Goal: Transaction & Acquisition: Book appointment/travel/reservation

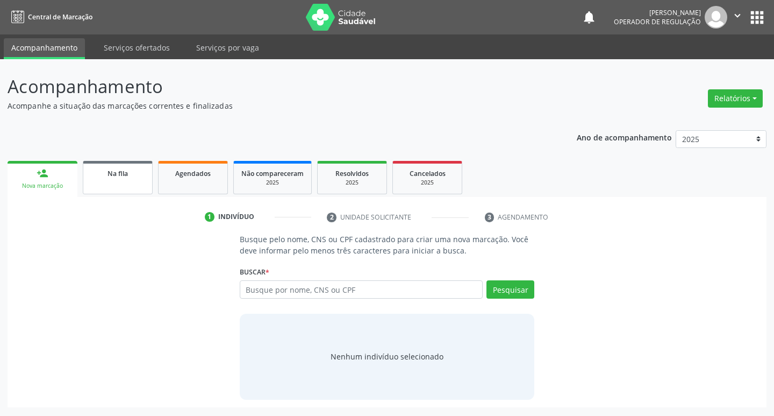
click at [132, 174] on div "Na fila" at bounding box center [118, 172] width 54 height 11
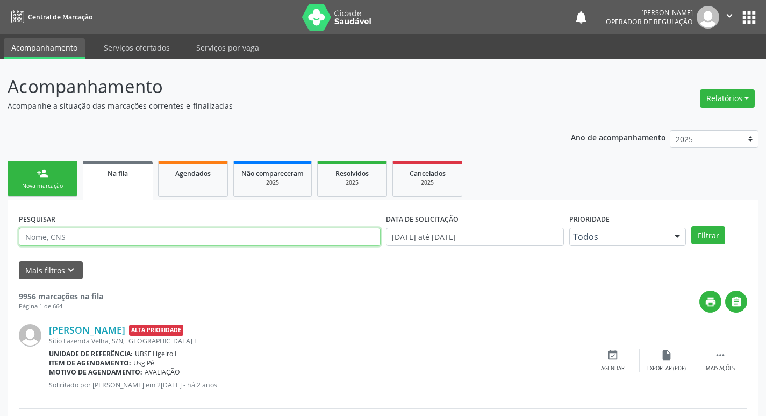
click at [117, 235] on input "text" at bounding box center [200, 236] width 362 height 18
click at [150, 231] on input "text" at bounding box center [200, 236] width 362 height 18
type input "703003891678370"
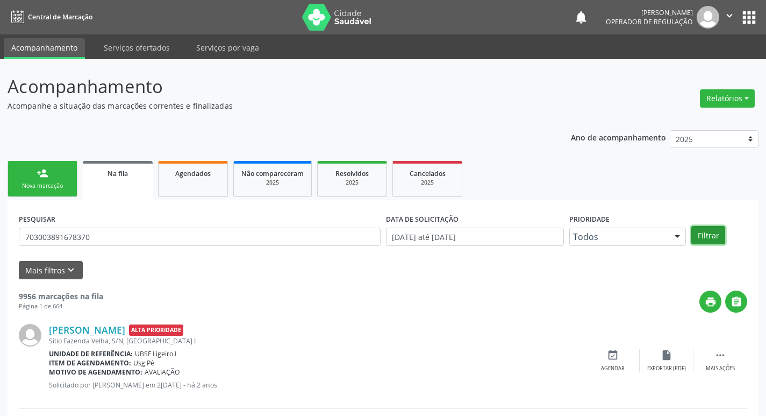
click at [703, 243] on button "Filtrar" at bounding box center [709, 235] width 34 height 18
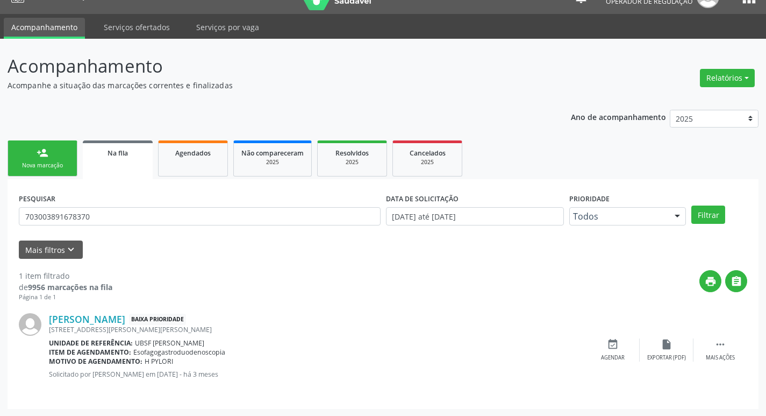
scroll to position [21, 0]
click at [215, 156] on div "Agendados" at bounding box center [193, 151] width 54 height 11
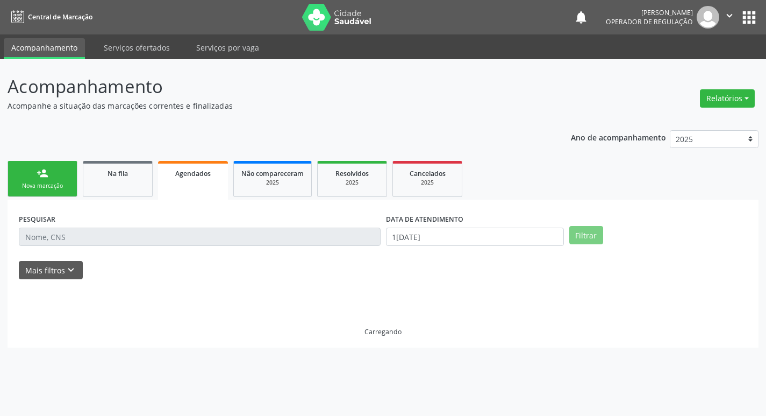
scroll to position [0, 0]
click at [156, 240] on input "text" at bounding box center [202, 236] width 366 height 18
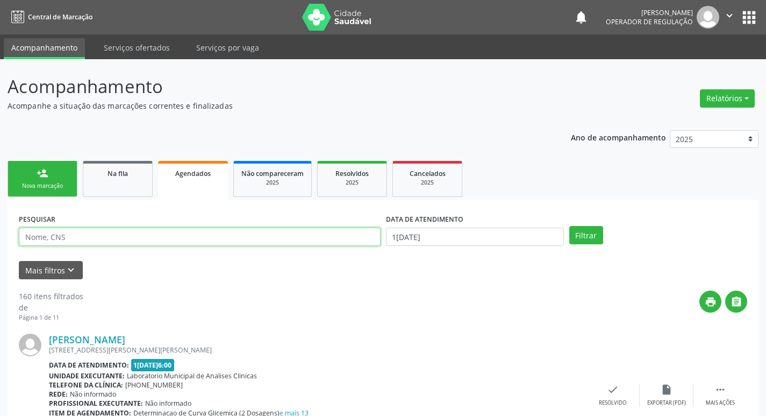
click at [156, 240] on input "text" at bounding box center [200, 236] width 362 height 18
type input "[PERSON_NAME]"
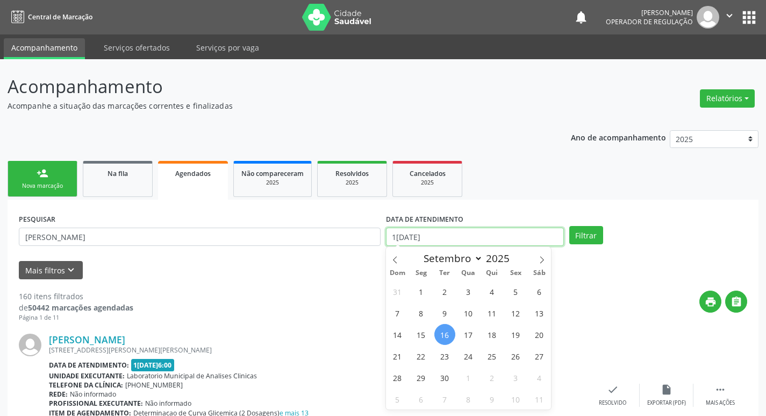
click at [418, 232] on input "1[DATE]" at bounding box center [475, 236] width 178 height 18
click at [490, 333] on span "18" at bounding box center [492, 334] width 21 height 21
type input "[DATE]"
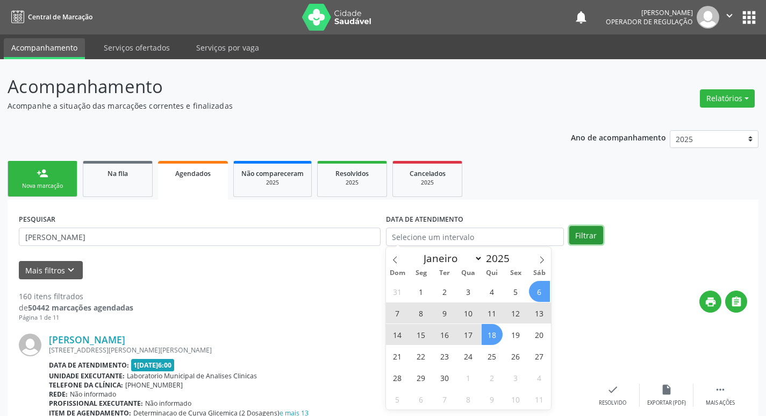
click at [585, 236] on button "Filtrar" at bounding box center [586, 235] width 34 height 18
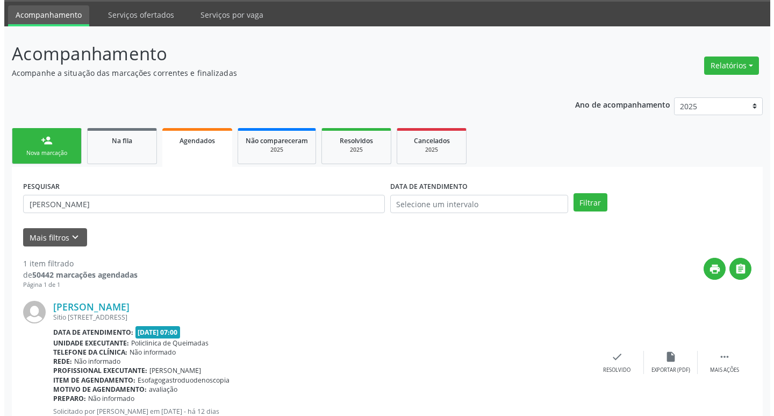
scroll to position [70, 0]
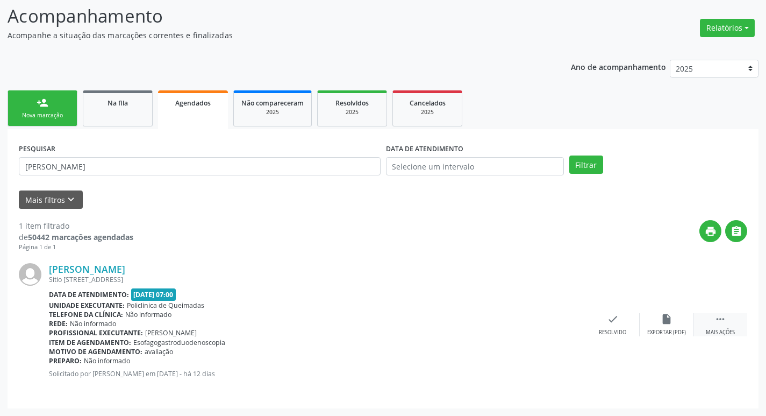
click at [717, 326] on div " Mais ações" at bounding box center [721, 324] width 54 height 23
click at [562, 327] on div "cancel Cancelar" at bounding box center [559, 324] width 54 height 23
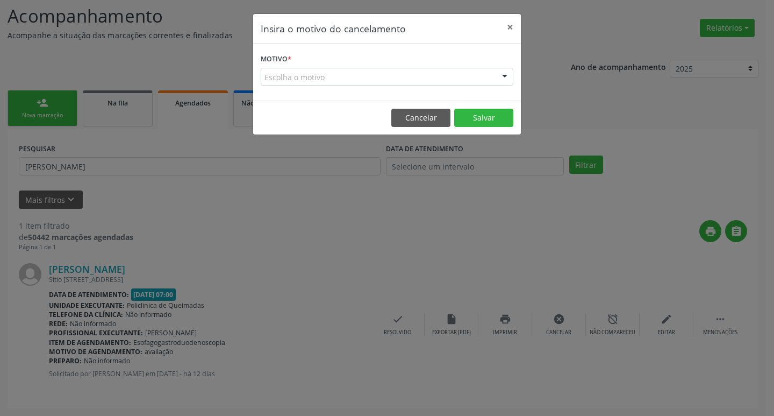
click at [295, 78] on div "Escolha o motivo" at bounding box center [387, 77] width 253 height 18
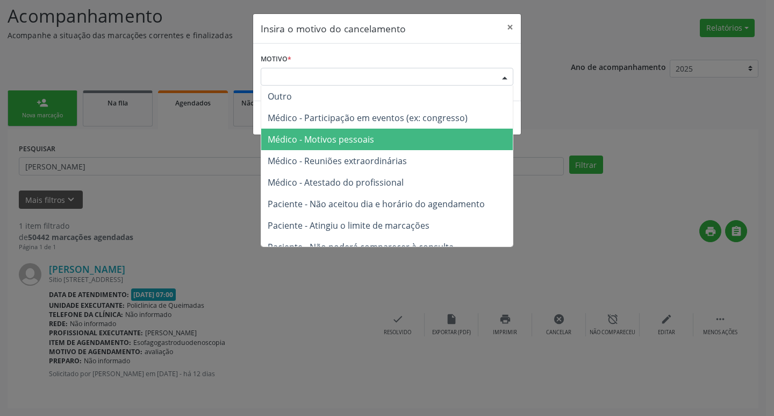
click at [339, 139] on span "Médico - Motivos pessoais" at bounding box center [321, 139] width 106 height 12
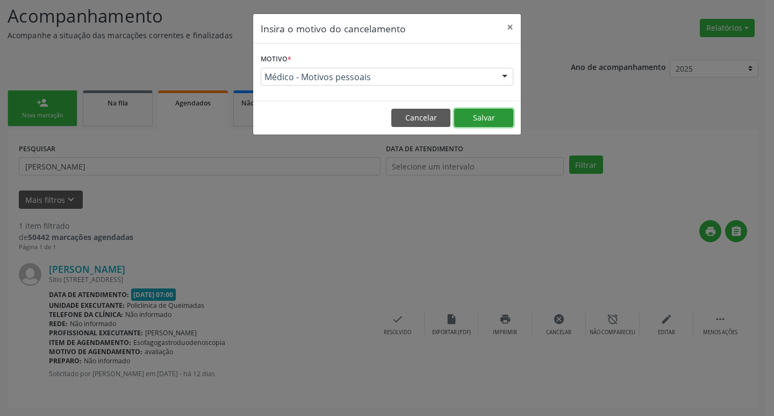
click at [478, 118] on button "Salvar" at bounding box center [483, 118] width 59 height 18
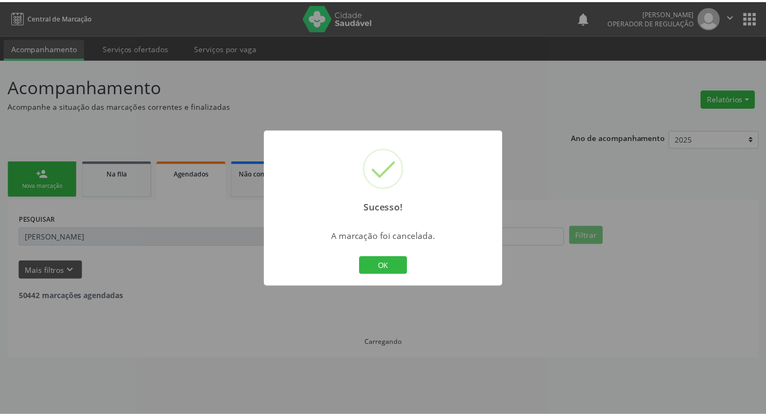
scroll to position [0, 0]
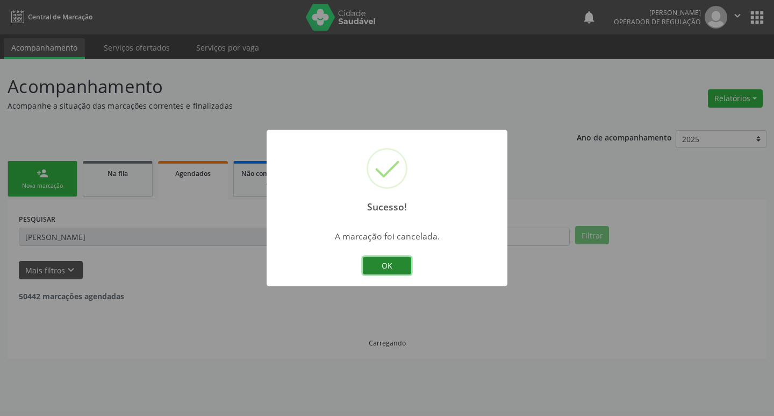
click at [401, 266] on button "OK" at bounding box center [387, 265] width 48 height 18
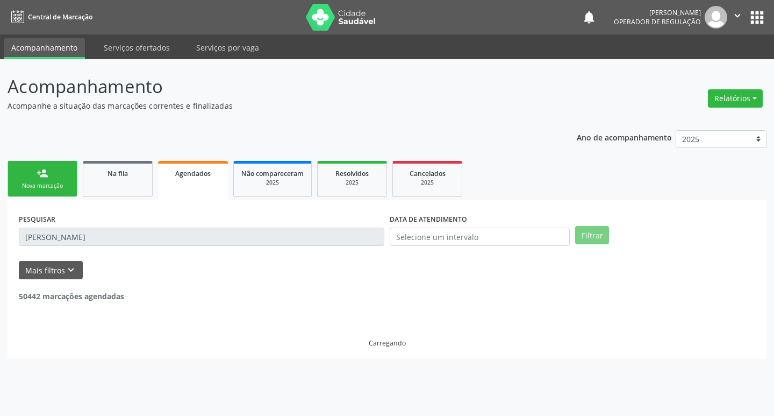
click at [49, 182] on div "Nova marcação" at bounding box center [43, 186] width 54 height 8
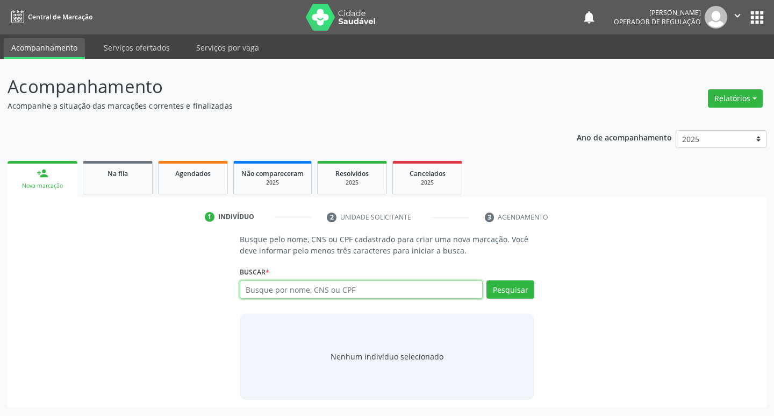
click at [266, 288] on input "text" at bounding box center [362, 289] width 244 height 18
type input "703003891678370"
click at [511, 287] on button "Pesquisar" at bounding box center [511, 289] width 48 height 18
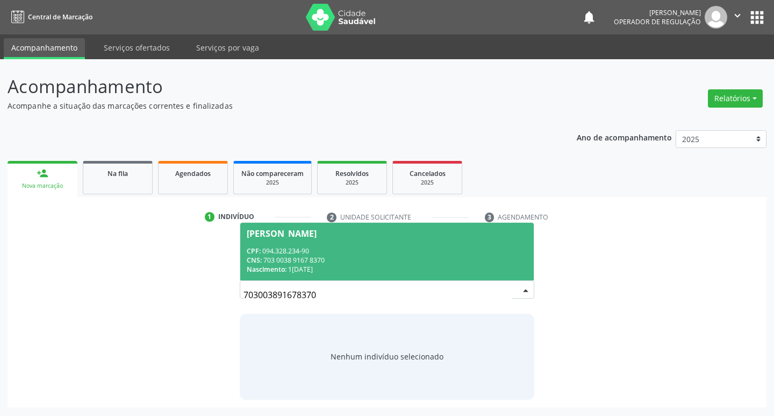
click at [306, 260] on div "CNS: 703 0038 9167 8370" at bounding box center [387, 259] width 281 height 9
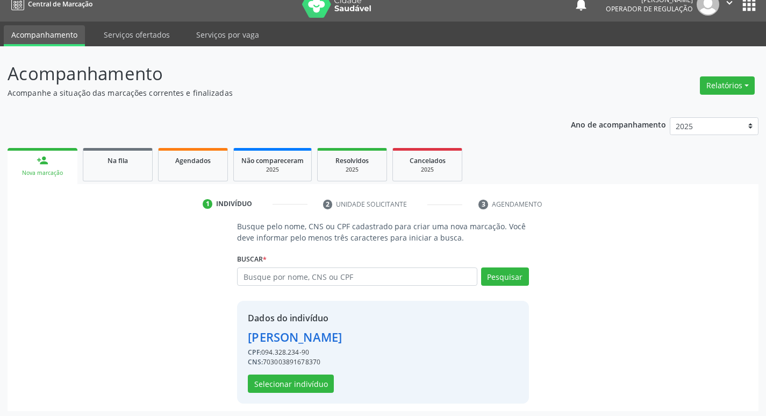
scroll to position [16, 0]
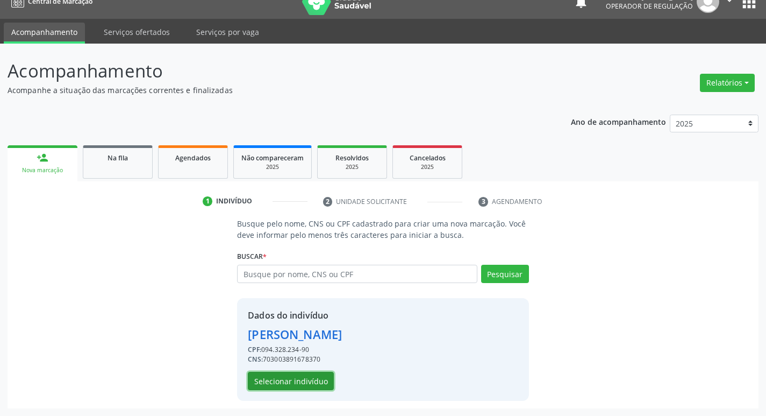
click at [290, 383] on button "Selecionar indivíduo" at bounding box center [291, 381] width 86 height 18
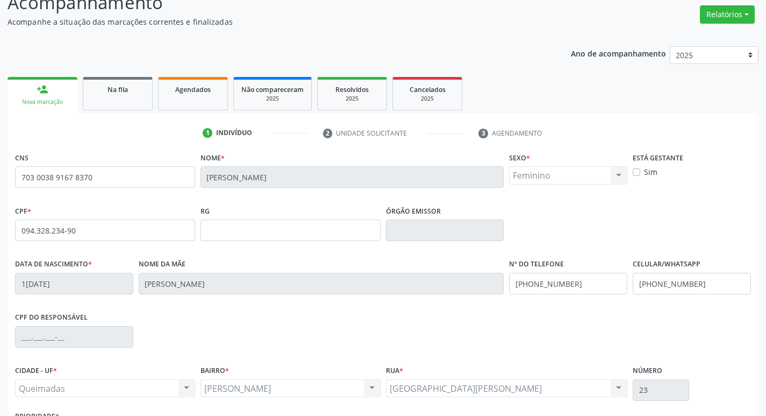
scroll to position [167, 0]
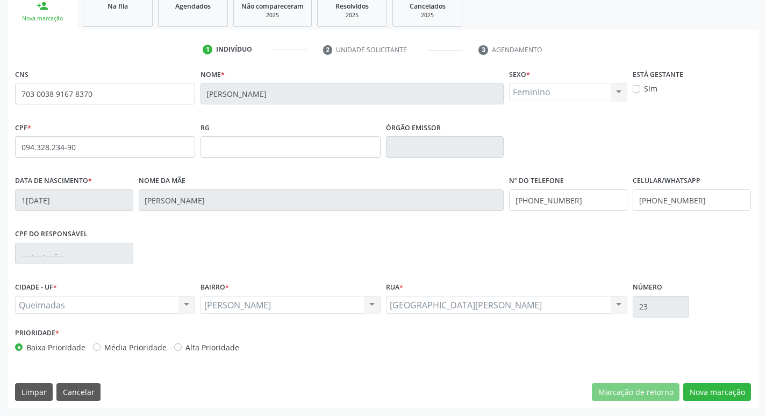
click at [715, 379] on div "CNS 703 0038 9167 8370 Nome * [PERSON_NAME] * Feminino Masculino Feminino Nenhu…" at bounding box center [383, 237] width 751 height 342
click at [715, 388] on button "Nova marcação" at bounding box center [717, 392] width 68 height 18
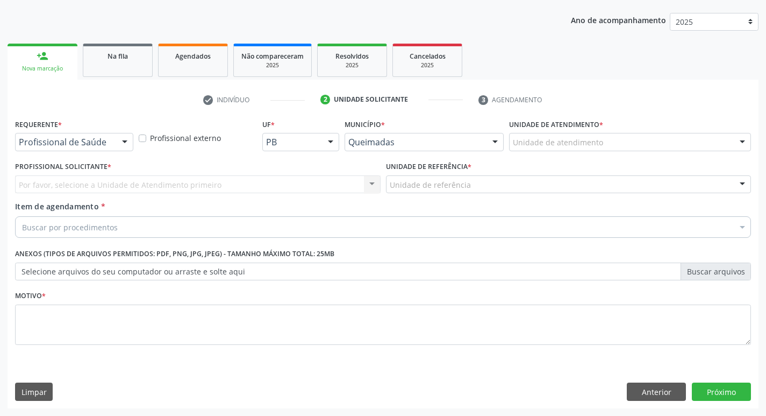
scroll to position [117, 0]
click at [66, 149] on div "Profissional de Saúde" at bounding box center [74, 142] width 118 height 18
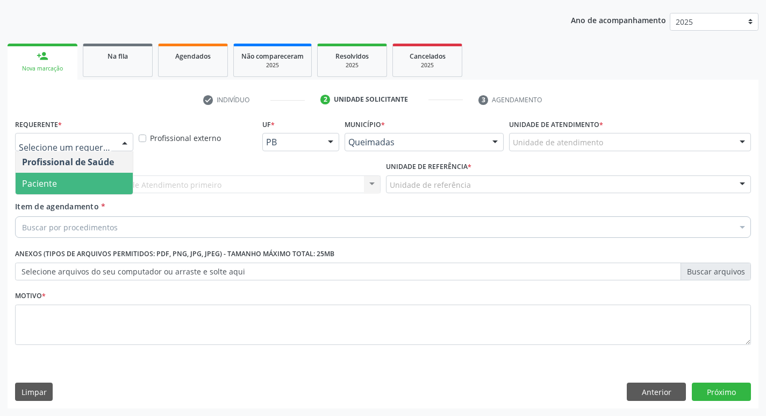
click at [74, 188] on span "Paciente" at bounding box center [74, 184] width 117 height 22
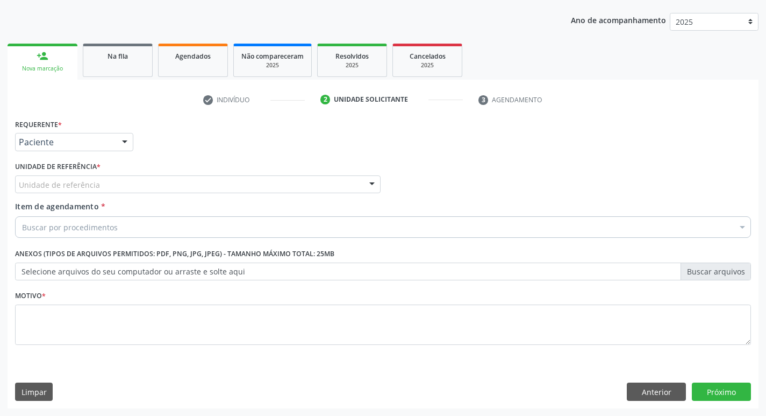
click at [92, 191] on div "Unidade de referência" at bounding box center [198, 184] width 366 height 18
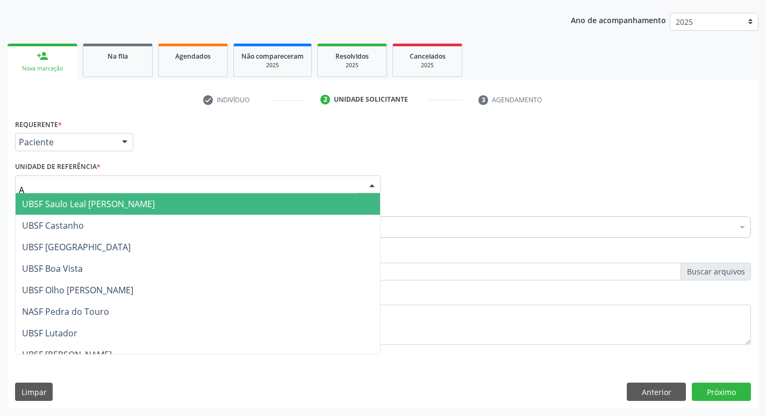
type input "AN"
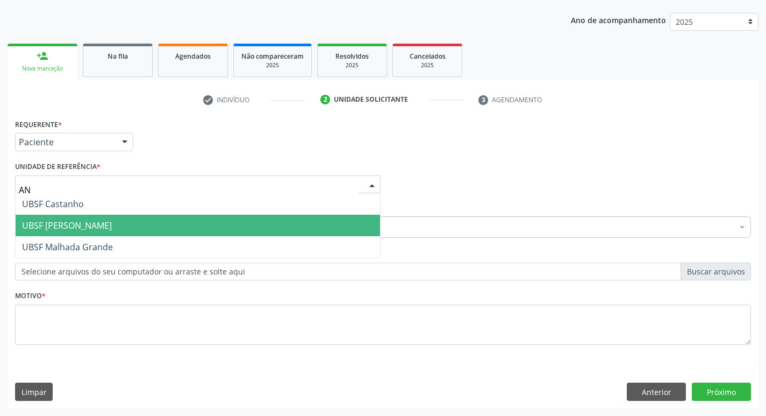
click at [126, 225] on span "UBSF [PERSON_NAME]" at bounding box center [198, 226] width 365 height 22
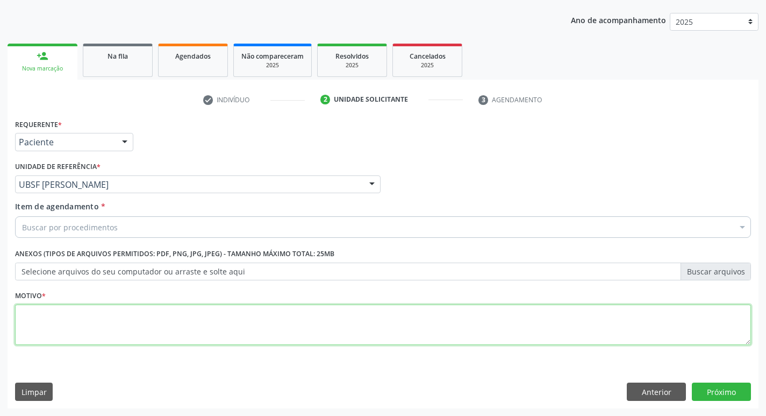
click at [92, 315] on textarea at bounding box center [383, 324] width 736 height 41
type textarea "AVALIACAO"
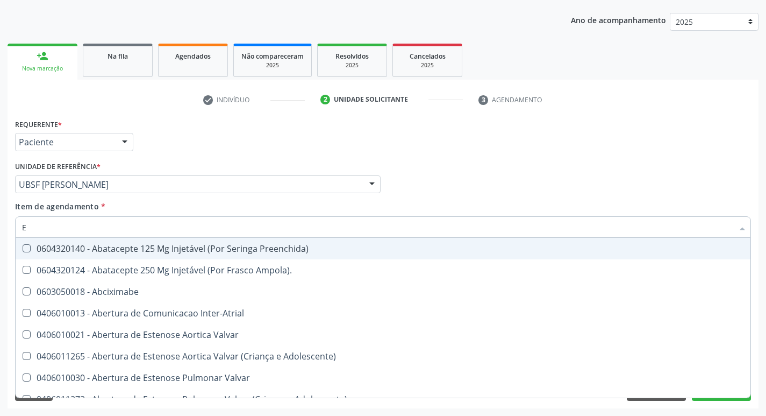
type input "ESOFAGO"
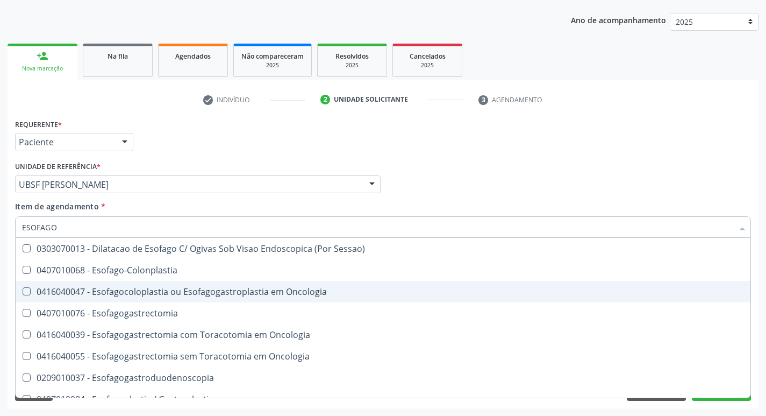
scroll to position [54, 0]
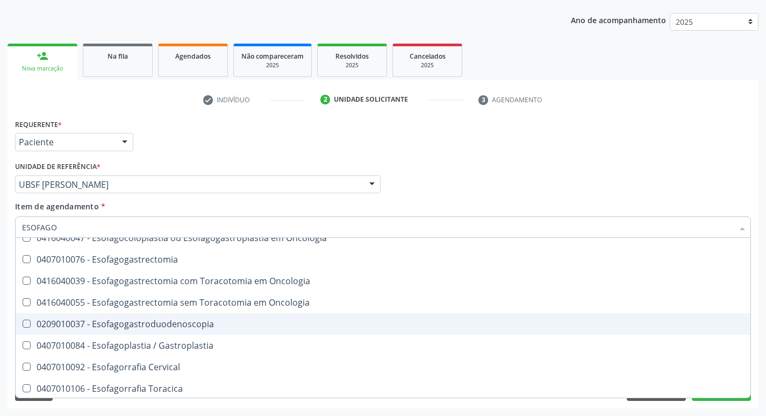
click at [172, 322] on div "0209010037 - Esofagogastroduodenoscopia" at bounding box center [383, 323] width 722 height 9
checkbox Esofagogastroduodenoscopia "true"
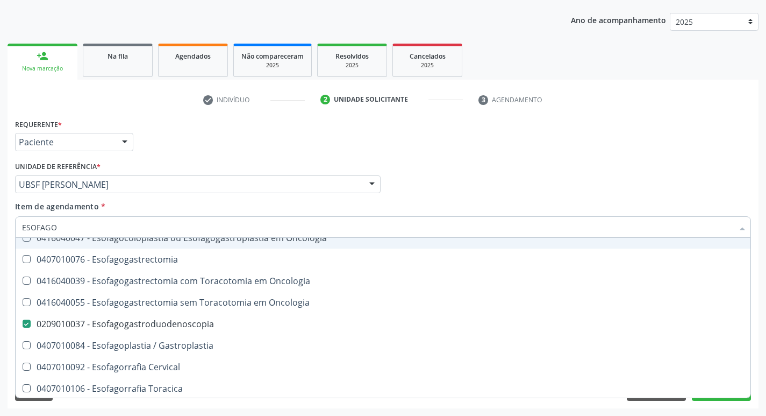
click at [620, 131] on div "Requerente * Paciente Profissional de Saúde Paciente Nenhum resultado encontrad…" at bounding box center [383, 137] width 742 height 42
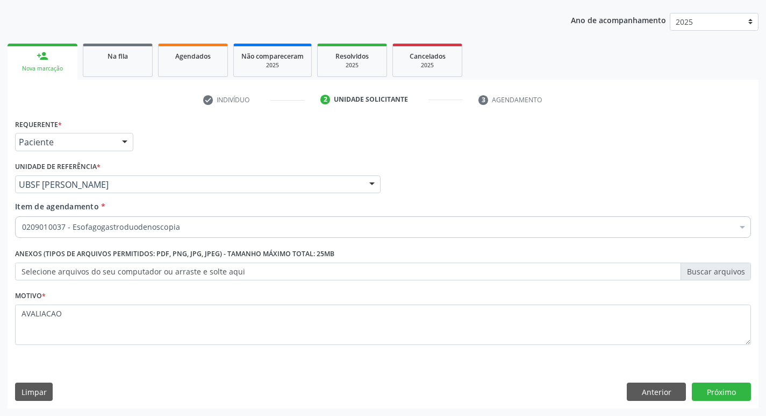
scroll to position [0, 0]
click at [732, 390] on button "Próximo" at bounding box center [721, 391] width 59 height 18
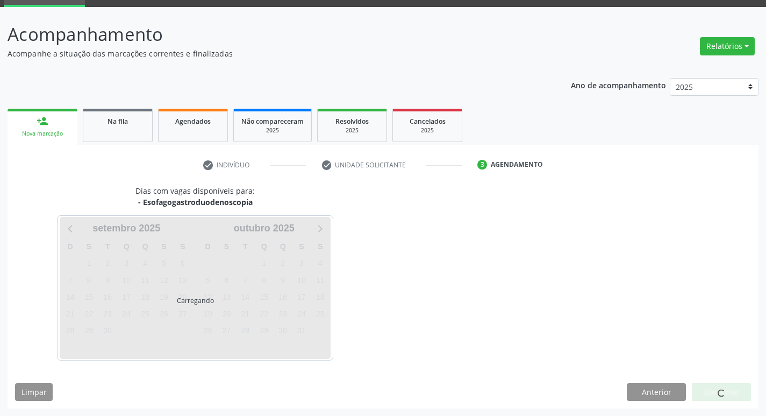
scroll to position [52, 0]
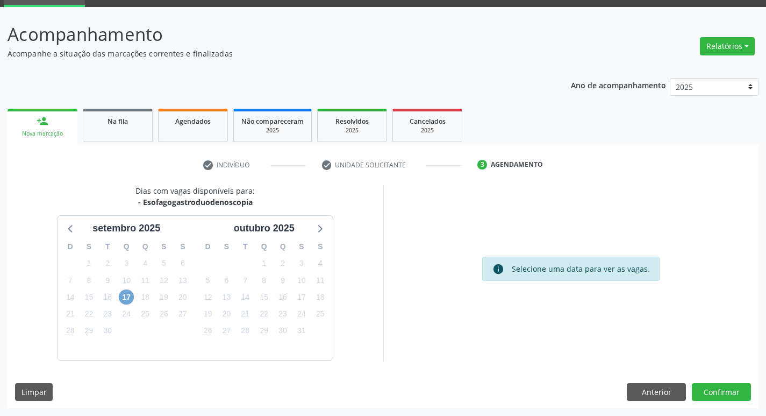
click at [128, 301] on span "17" at bounding box center [126, 296] width 15 height 15
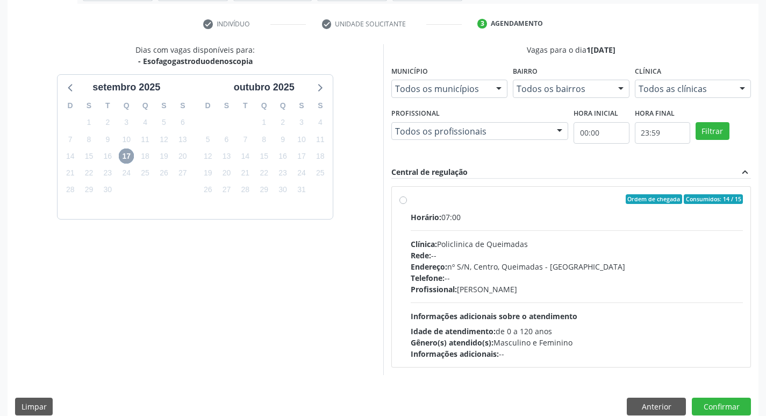
scroll to position [208, 0]
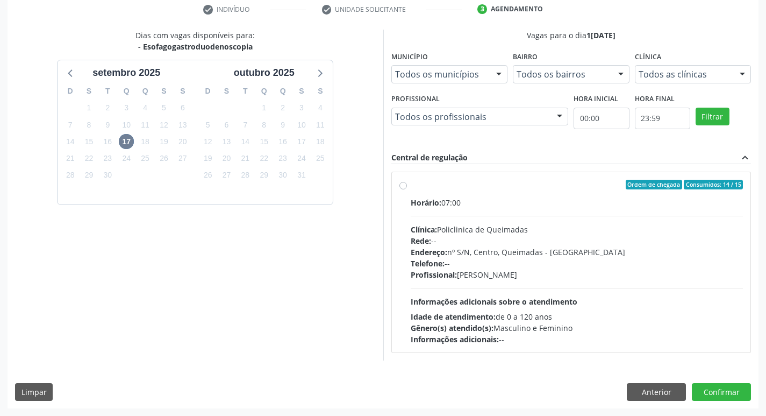
click at [519, 242] on div "Rede: --" at bounding box center [577, 240] width 333 height 11
click at [407, 189] on input "Ordem de chegada Consumidos: 14 / 15 Horário: 07:00 Clínica: Policlinica de Que…" at bounding box center [404, 185] width 8 height 10
radio input "true"
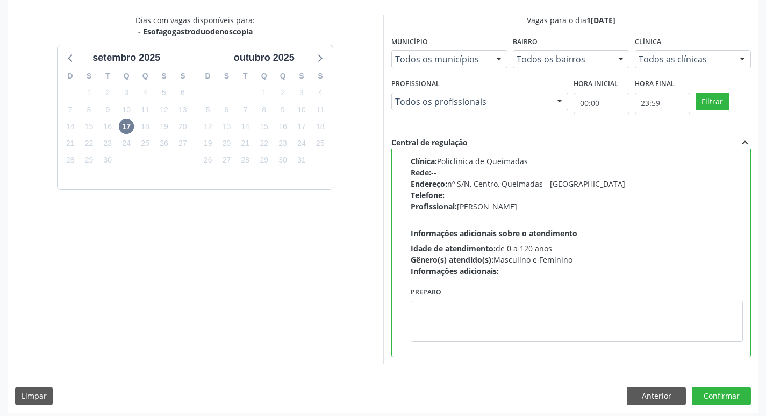
scroll to position [227, 0]
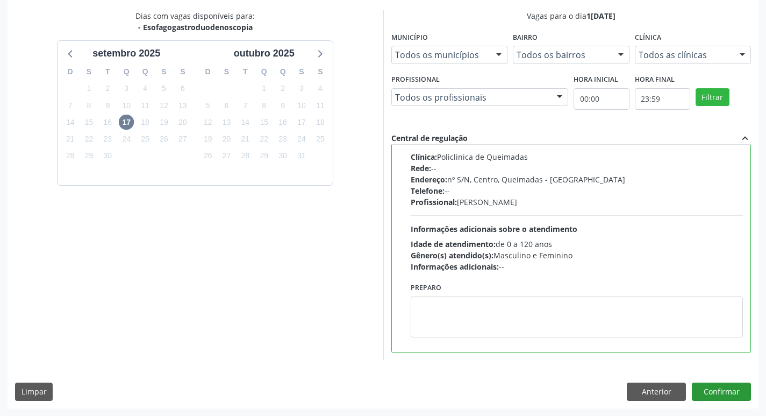
click at [724, 400] on div "Dias com vagas disponíveis para: - Esofagogastroduodenoscopia s[DATE] D S T Q Q…" at bounding box center [383, 208] width 751 height 397
click at [719, 387] on button "Confirmar" at bounding box center [721, 391] width 59 height 18
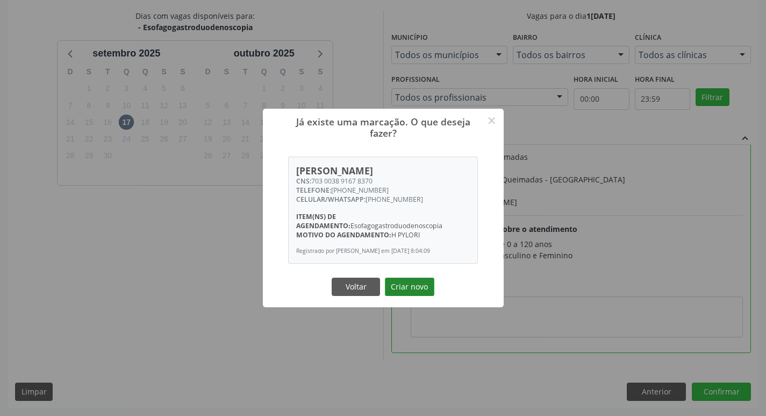
click at [407, 293] on button "Criar novo" at bounding box center [409, 286] width 49 height 18
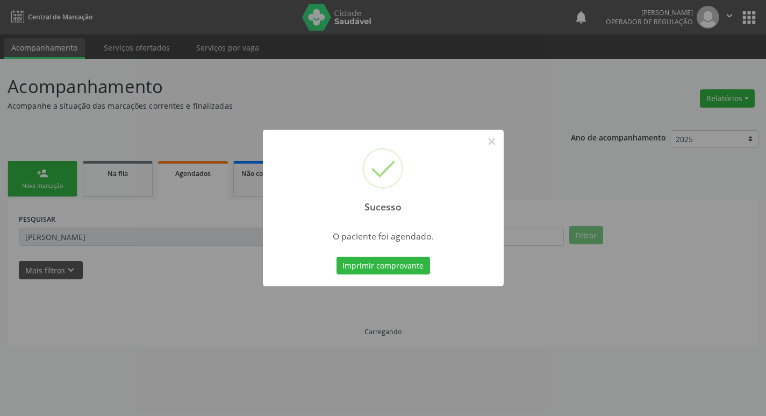
scroll to position [0, 0]
click at [384, 263] on button "Imprimir comprovante" at bounding box center [387, 265] width 94 height 18
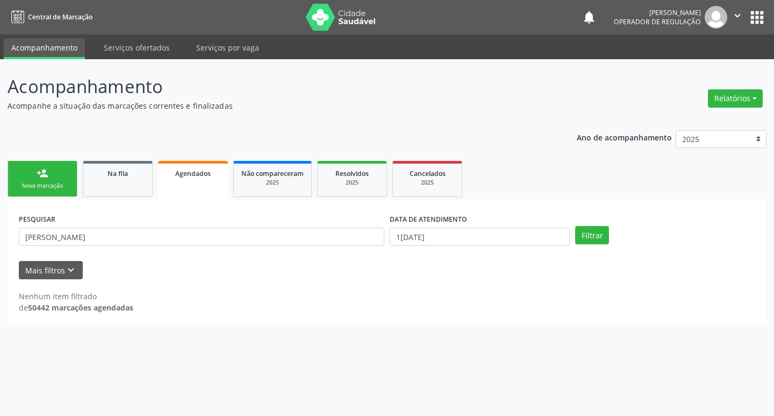
click at [181, 183] on link "Agendados" at bounding box center [193, 180] width 70 height 39
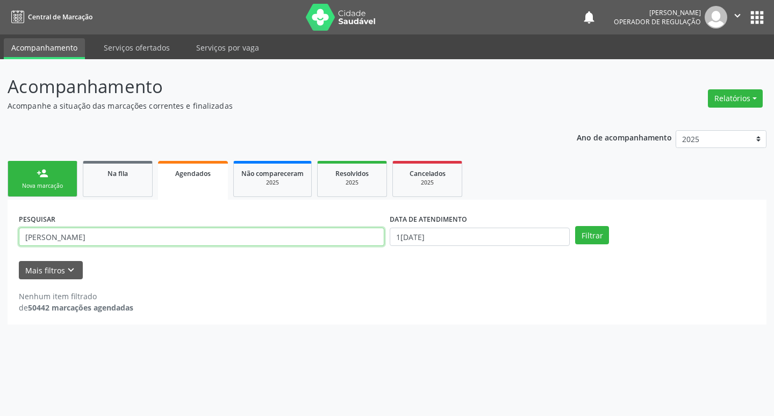
click at [124, 234] on input "[PERSON_NAME]" at bounding box center [202, 236] width 366 height 18
type input "L"
type input "[PERSON_NAME] DA C"
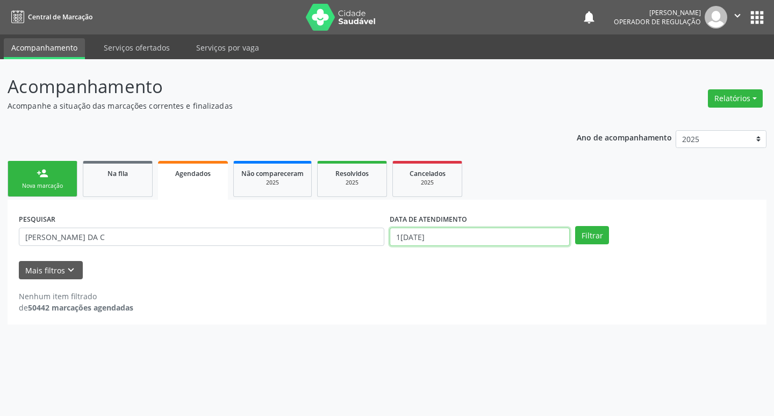
click at [473, 228] on input "1[DATE]" at bounding box center [480, 236] width 180 height 18
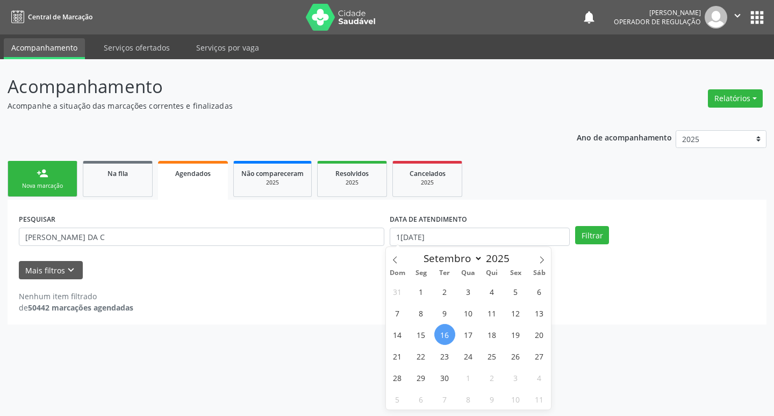
click at [453, 333] on span "16" at bounding box center [444, 334] width 21 height 21
type input "1[DATE]"
click at [461, 333] on span "17" at bounding box center [468, 334] width 21 height 21
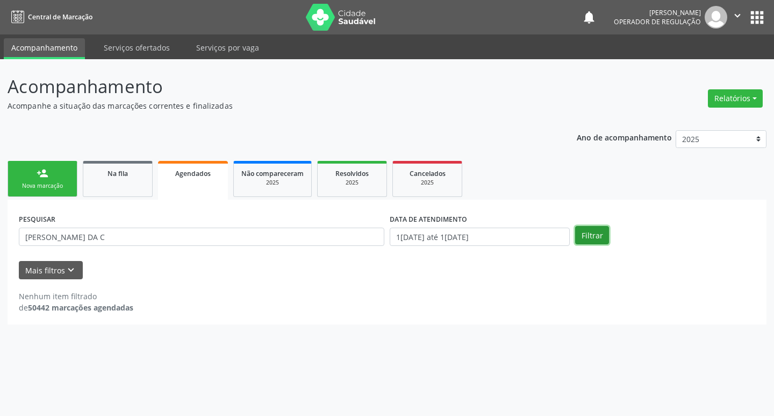
click at [588, 225] on div "PESQUISAR [PERSON_NAME] DA C DATA DE ATENDIMENTO [DATE] até [DATE] Filtrar" at bounding box center [387, 232] width 742 height 42
click at [603, 236] on button "Filtrar" at bounding box center [592, 235] width 34 height 18
click at [408, 238] on input "1[DATE] até 1[DATE]" at bounding box center [480, 236] width 180 height 18
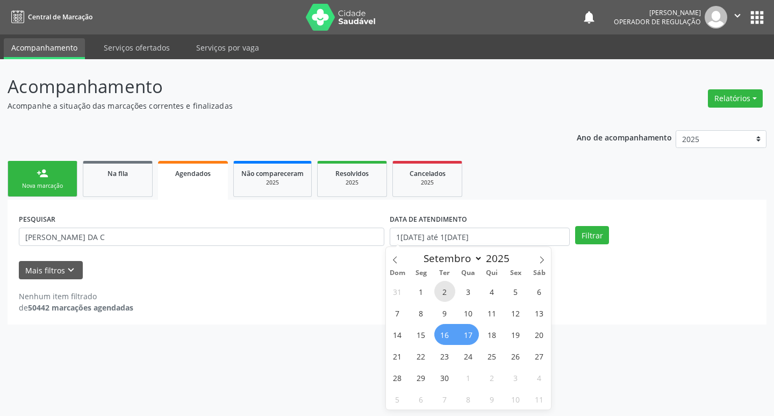
click at [438, 290] on span "2" at bounding box center [444, 291] width 21 height 21
type input "0[DATE]"
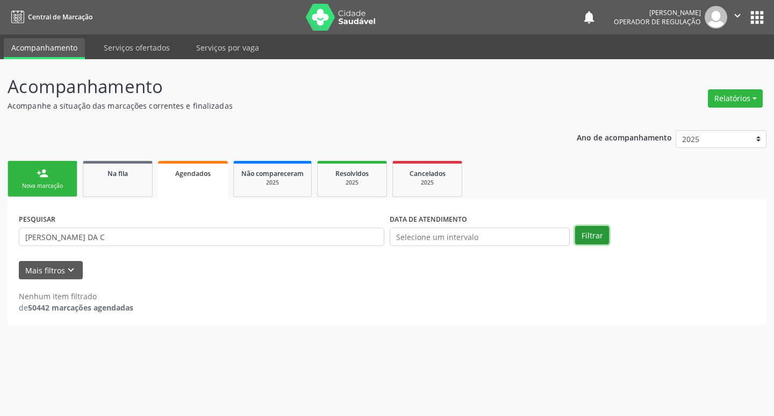
click at [586, 239] on button "Filtrar" at bounding box center [592, 235] width 34 height 18
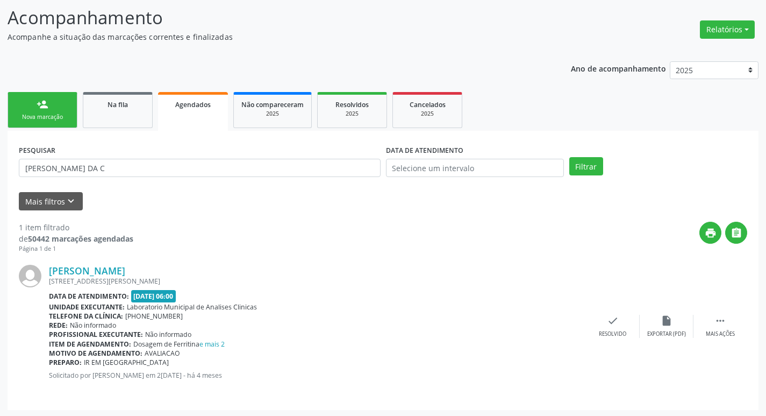
scroll to position [70, 0]
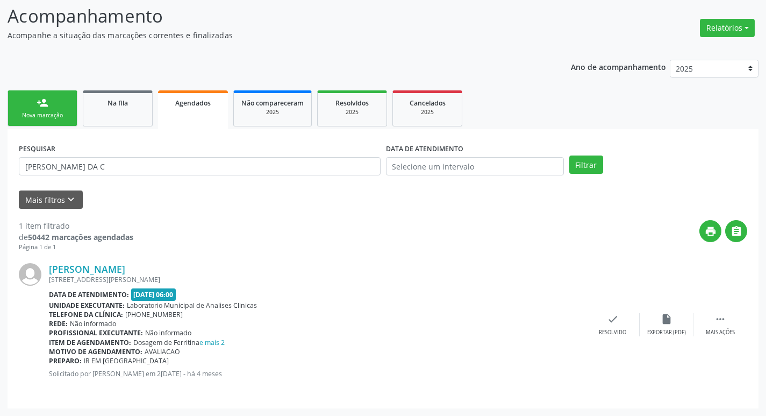
click at [31, 111] on link "person_add Nova marcação" at bounding box center [43, 108] width 70 height 36
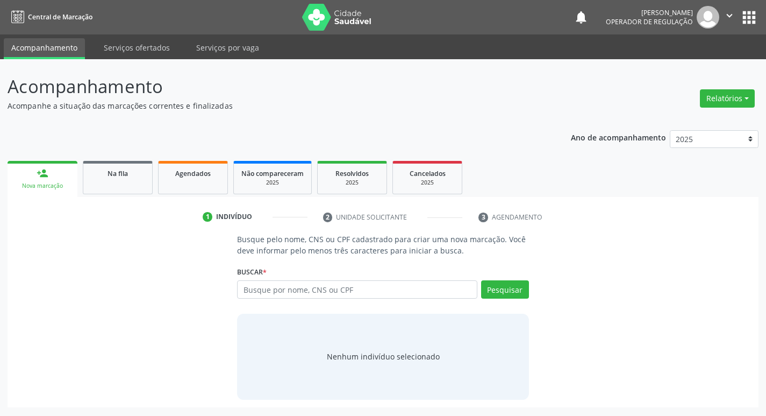
scroll to position [0, 0]
click at [262, 294] on input "text" at bounding box center [362, 289] width 244 height 18
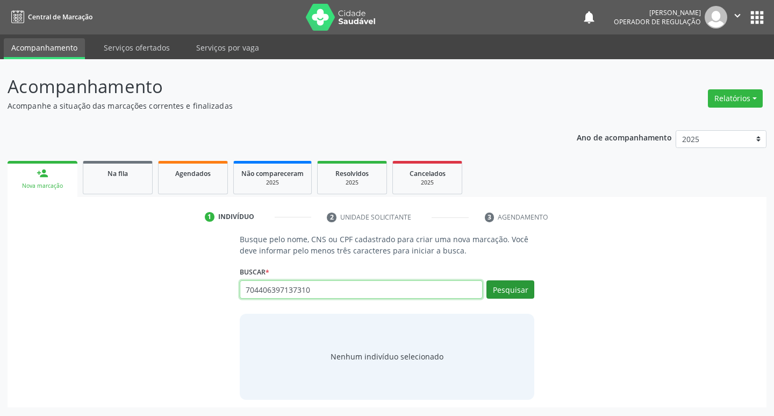
type input "704406397137310"
click at [523, 286] on button "Pesquisar" at bounding box center [511, 289] width 48 height 18
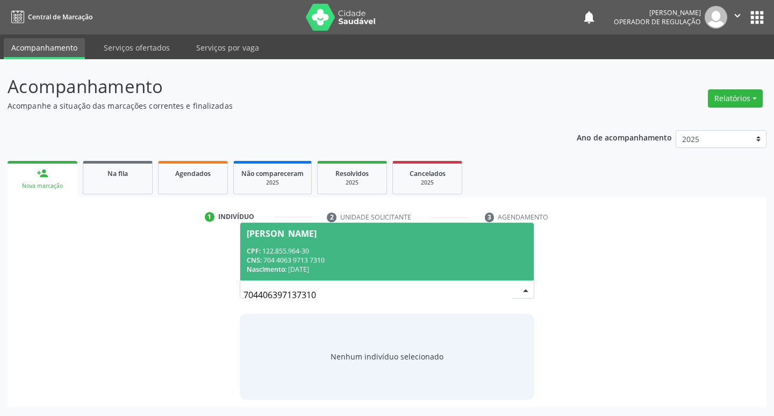
click at [341, 252] on div "CPF: 122.855.964-30" at bounding box center [387, 250] width 281 height 9
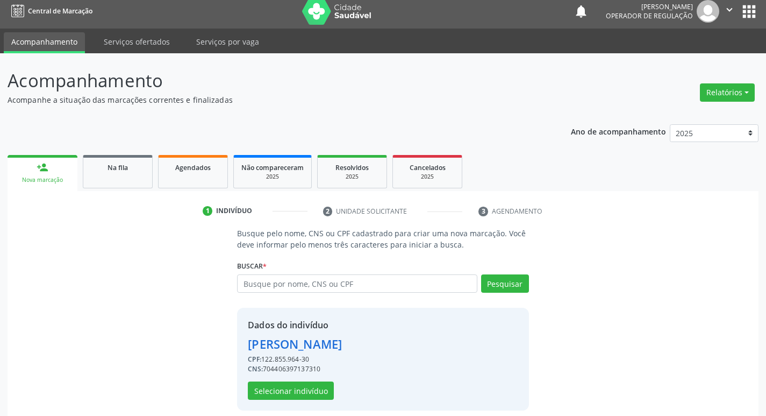
scroll to position [16, 0]
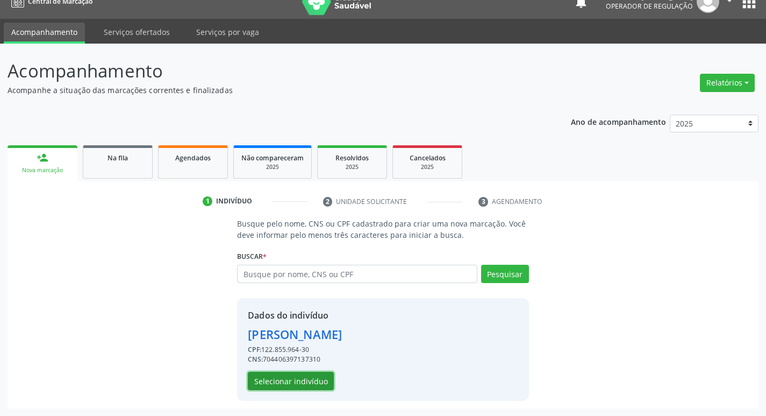
click at [305, 381] on button "Selecionar indivíduo" at bounding box center [291, 381] width 86 height 18
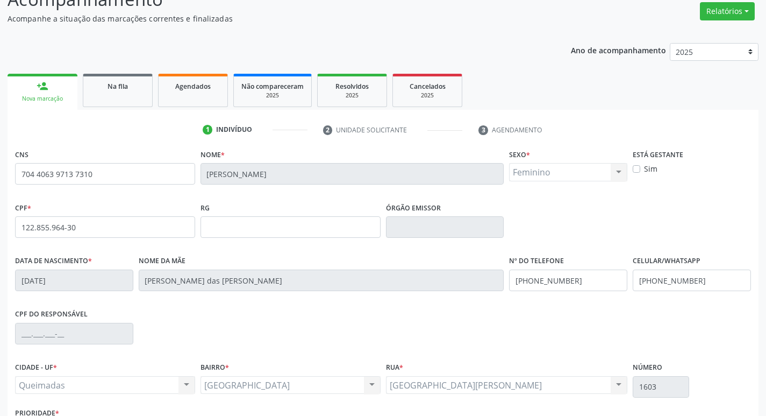
scroll to position [167, 0]
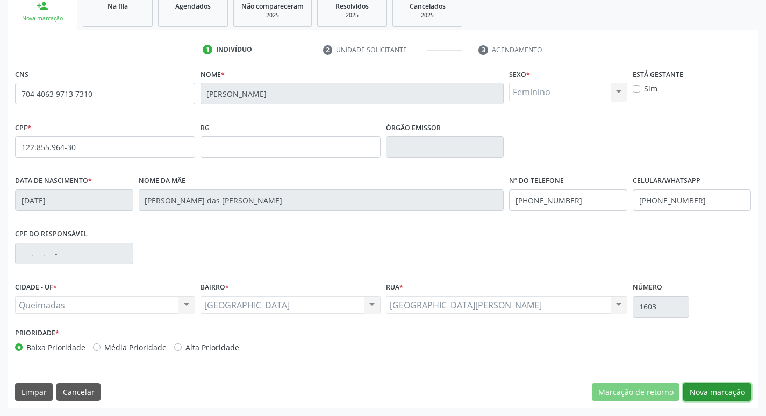
click at [709, 392] on button "Nova marcação" at bounding box center [717, 392] width 68 height 18
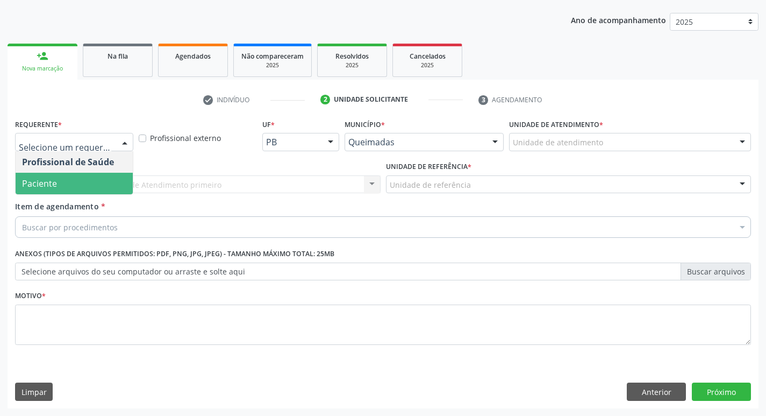
click at [60, 183] on span "Paciente" at bounding box center [74, 184] width 117 height 22
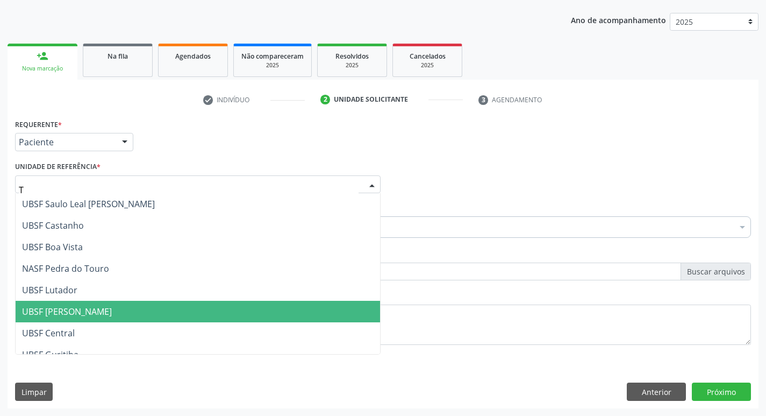
type input "TI"
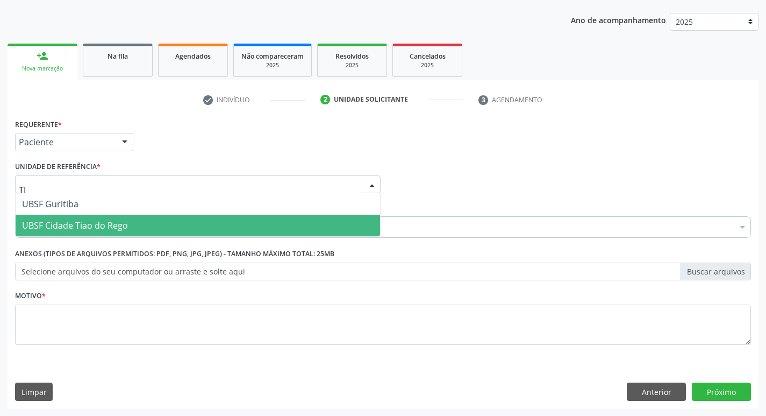
click at [151, 224] on span "UBSF Cidade Tiao do Rego" at bounding box center [198, 226] width 365 height 22
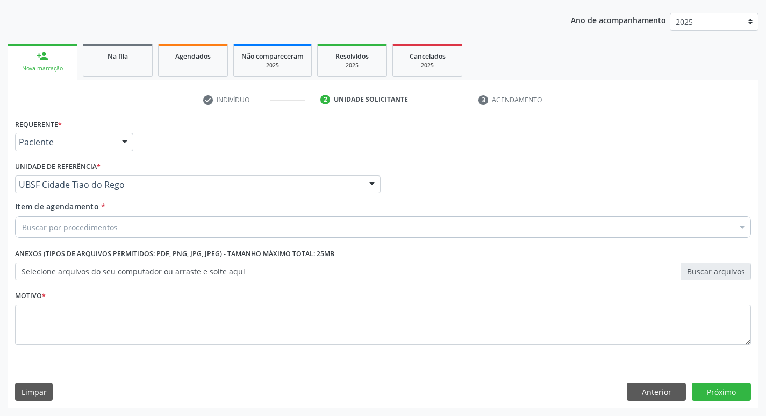
click at [209, 216] on div "Item de agendamento * Buscar por procedimentos Selecionar todos 0604320140 - Ab…" at bounding box center [383, 218] width 736 height 34
click at [164, 223] on div "Buscar por procedimentos" at bounding box center [383, 227] width 736 height 22
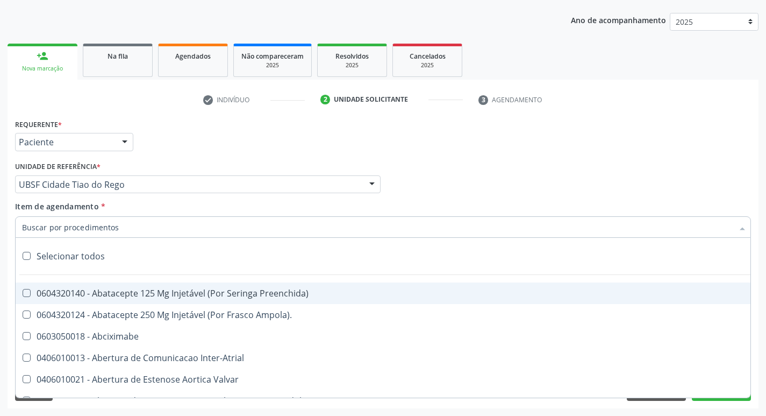
type input "Y"
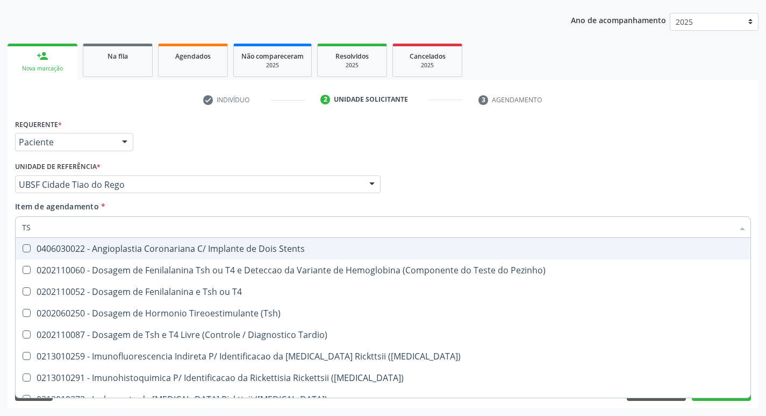
type input "TSH"
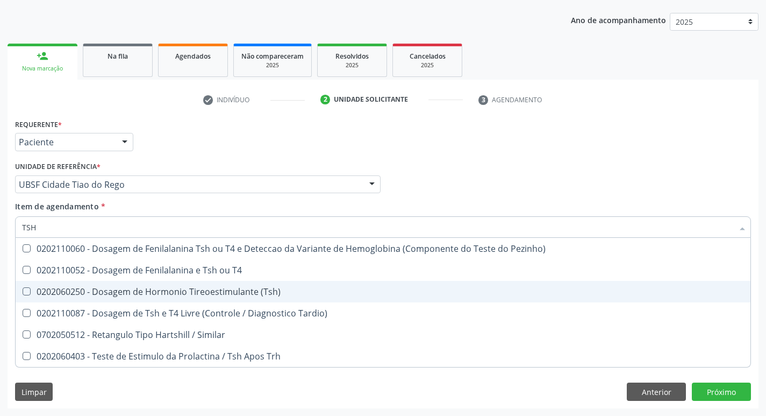
click at [238, 293] on div "0202060250 - Dosagem de Hormonio Tireoestimulante (Tsh)" at bounding box center [383, 291] width 722 height 9
checkbox \(Tsh\) "true"
type input "TS"
checkbox \(Tsh\) "false"
checkbox Tardio\) "true"
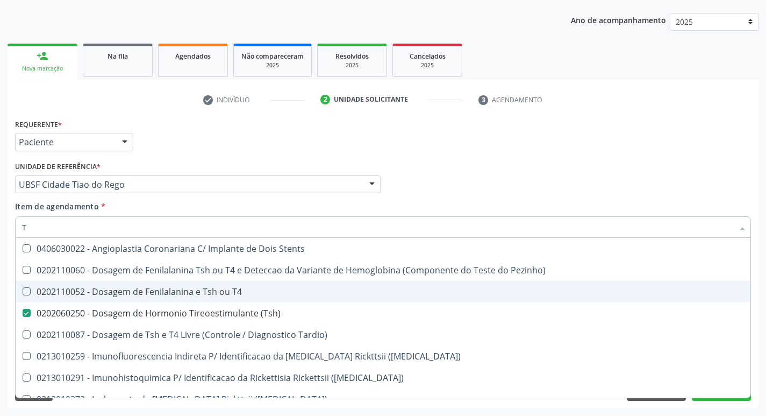
type input "T4"
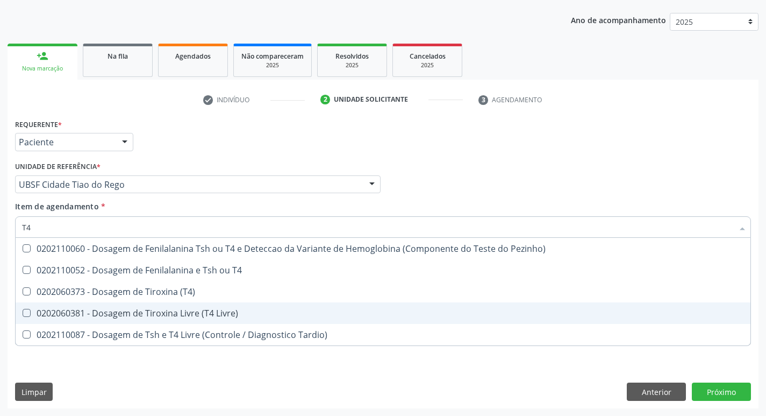
click at [239, 316] on div "0202060381 - Dosagem de Tiroxina Livre (T4 Livre)" at bounding box center [383, 313] width 722 height 9
checkbox Livre\) "true"
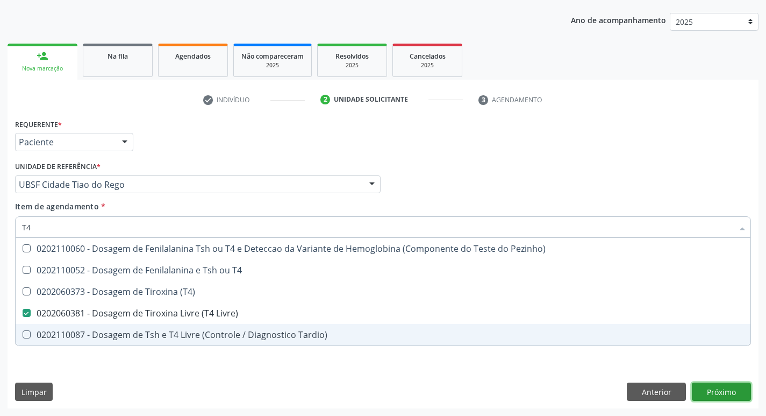
click at [724, 395] on div "Requerente * Paciente Profissional de Saúde Paciente Nenhum resultado encontrad…" at bounding box center [383, 262] width 751 height 292
checkbox T4 "true"
checkbox \(T4\) "true"
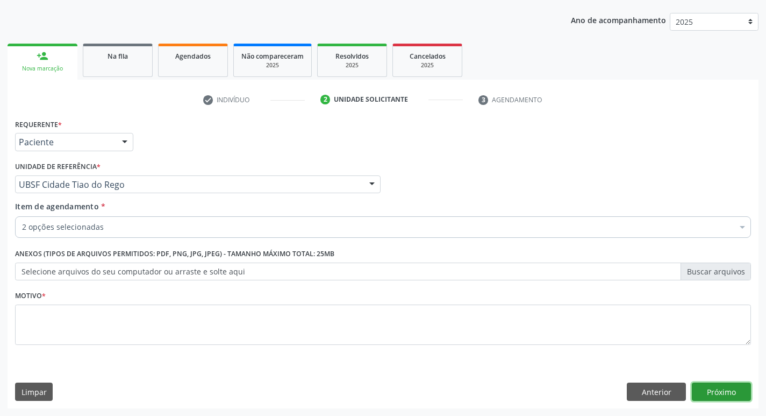
click at [728, 386] on button "Próximo" at bounding box center [721, 391] width 59 height 18
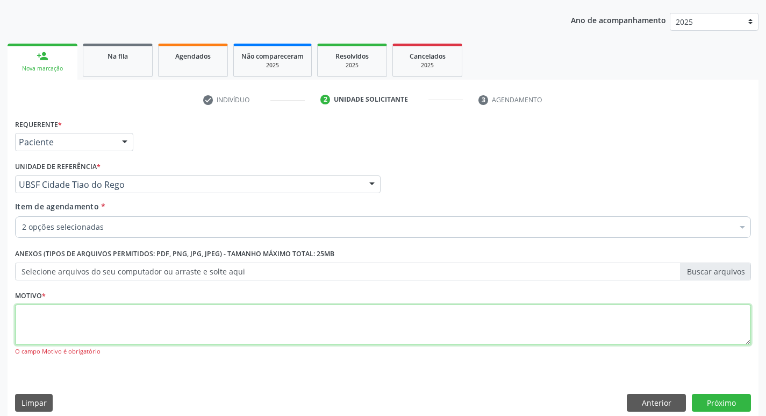
drag, startPoint x: 49, startPoint y: 338, endPoint x: 47, endPoint y: 301, distance: 36.7
click at [49, 337] on textarea at bounding box center [383, 324] width 736 height 41
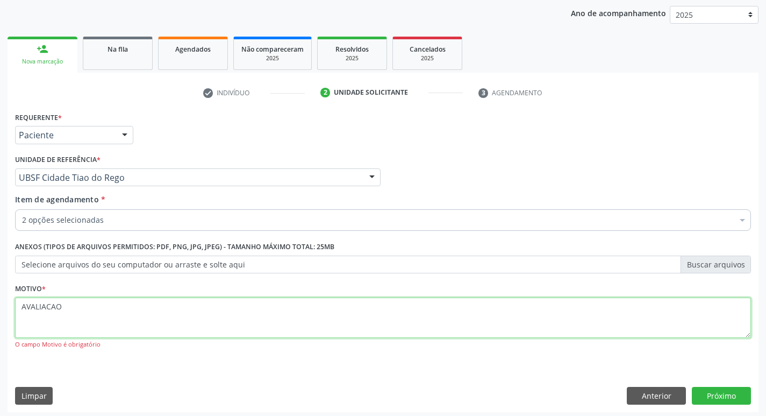
scroll to position [128, 0]
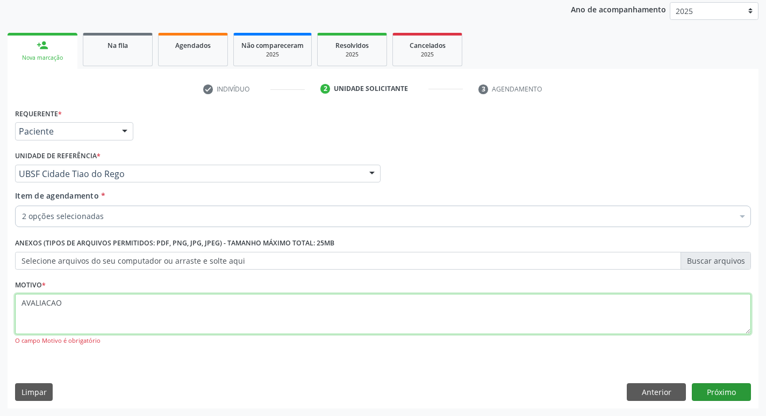
type textarea "AVALIACAO"
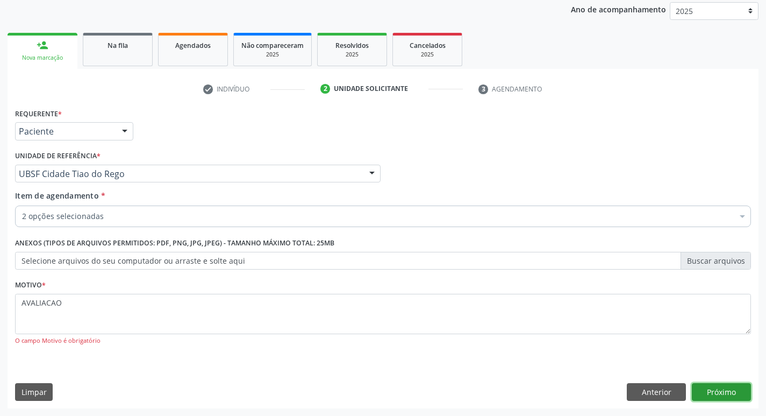
click at [709, 387] on button "Próximo" at bounding box center [721, 392] width 59 height 18
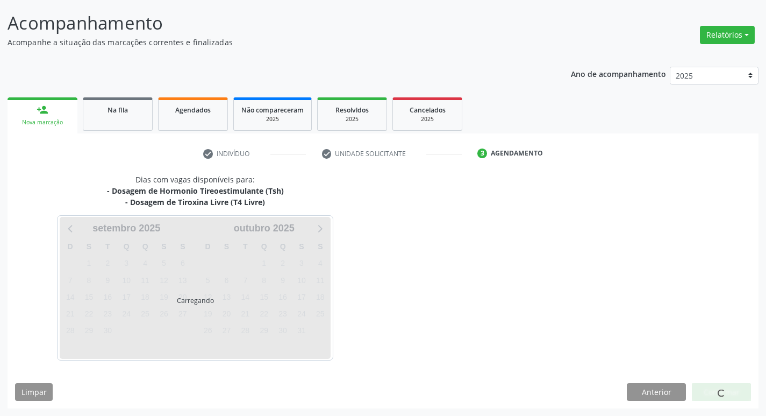
scroll to position [63, 0]
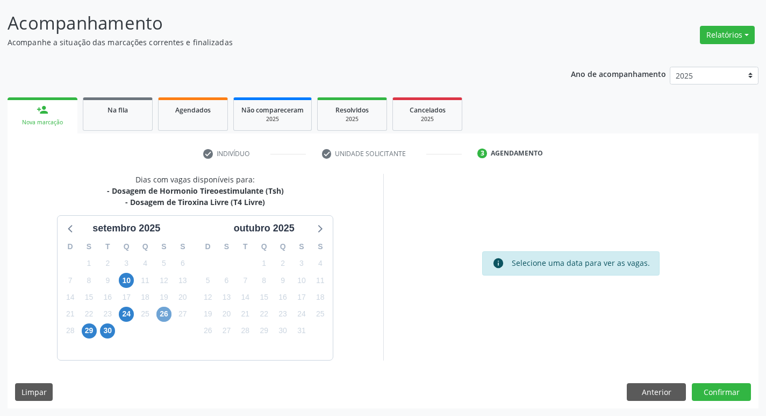
click at [167, 308] on span "26" at bounding box center [163, 314] width 15 height 15
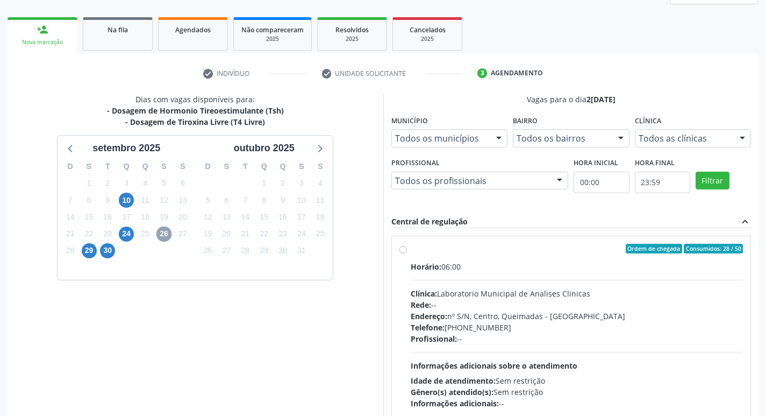
scroll to position [208, 0]
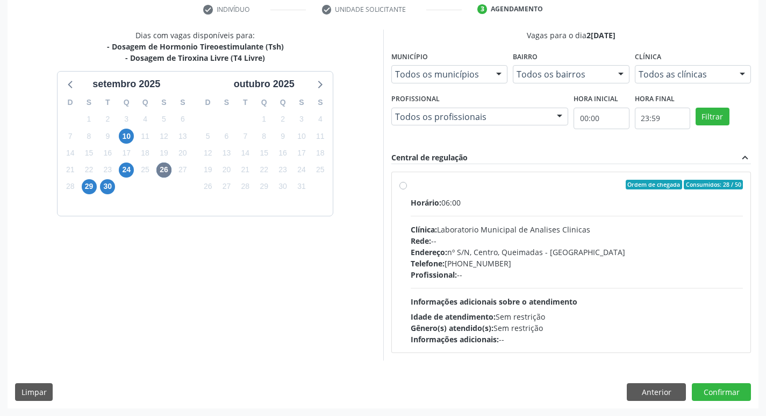
click at [498, 258] on div "Telefone: [PHONE_NUMBER]" at bounding box center [577, 263] width 333 height 11
click at [407, 189] on input "Ordem de chegada Consumidos: 28 / 50 Horário: 06:00 Clínica: Laboratorio Munici…" at bounding box center [404, 185] width 8 height 10
radio input "true"
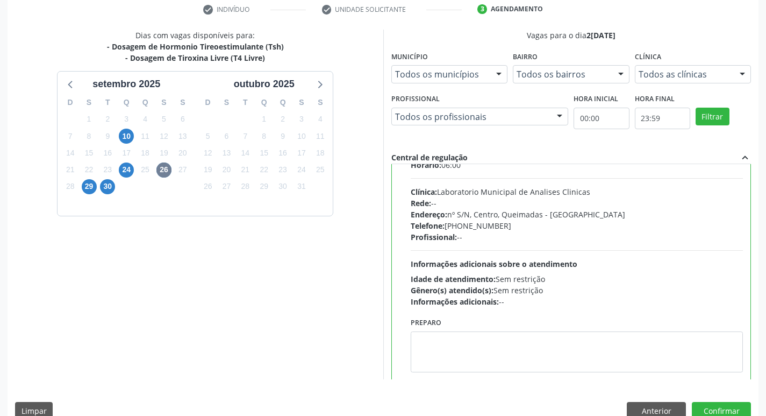
scroll to position [53, 0]
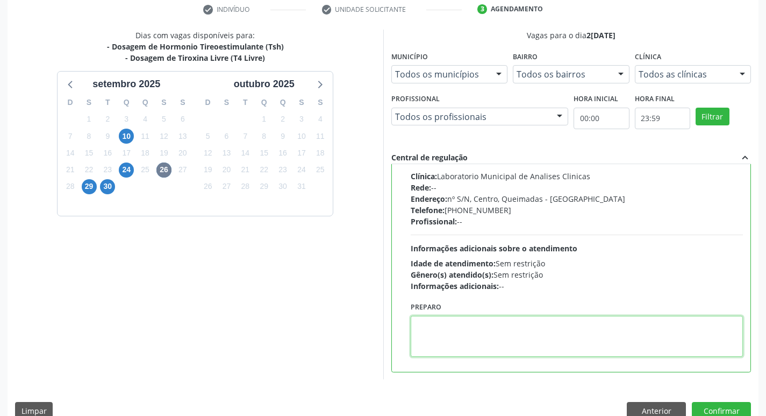
click at [460, 334] on textarea at bounding box center [577, 336] width 333 height 41
paste textarea "IR EM [GEOGRAPHIC_DATA]"
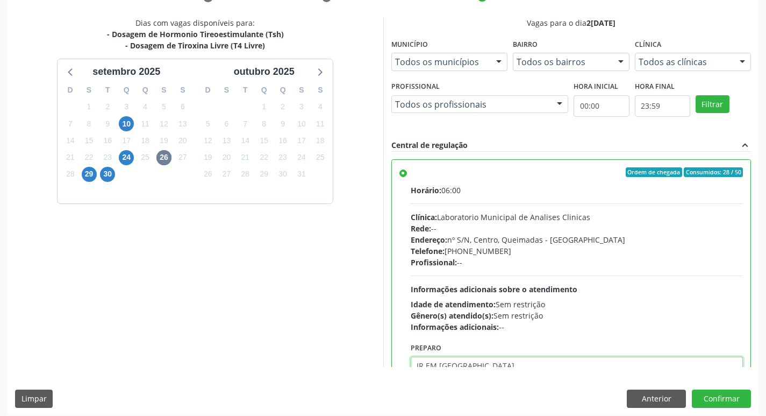
scroll to position [227, 0]
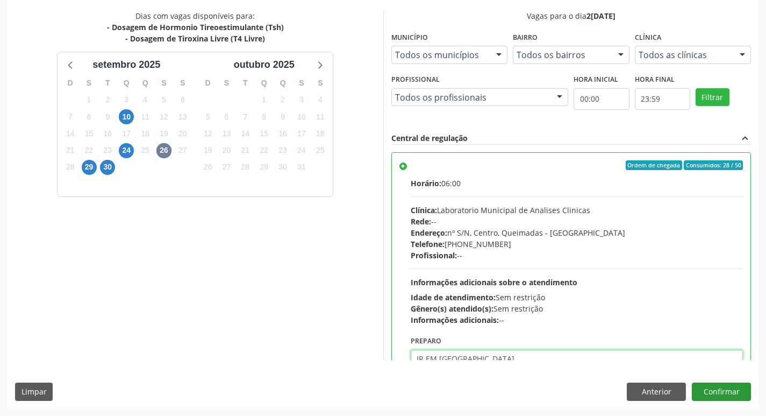
type textarea "IR EM [GEOGRAPHIC_DATA]"
click at [725, 391] on button "Confirmar" at bounding box center [721, 391] width 59 height 18
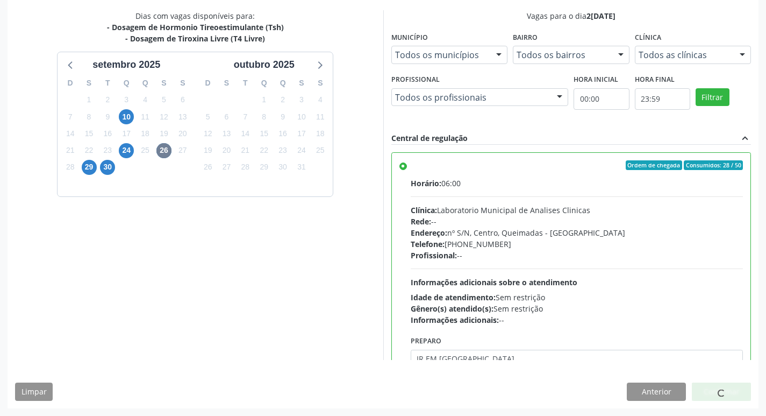
scroll to position [0, 0]
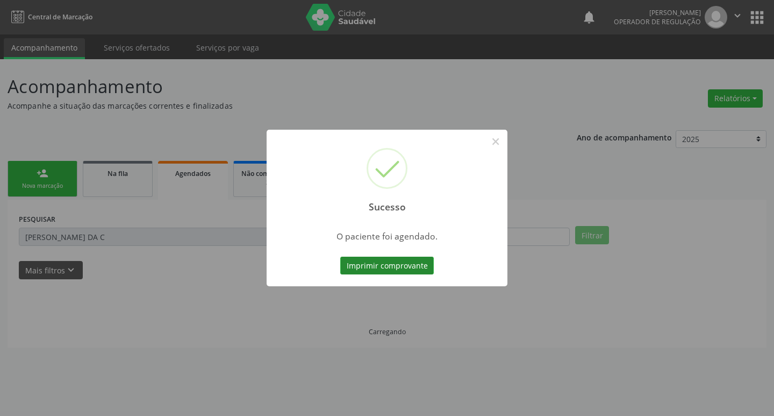
click at [406, 263] on button "Imprimir comprovante" at bounding box center [387, 265] width 94 height 18
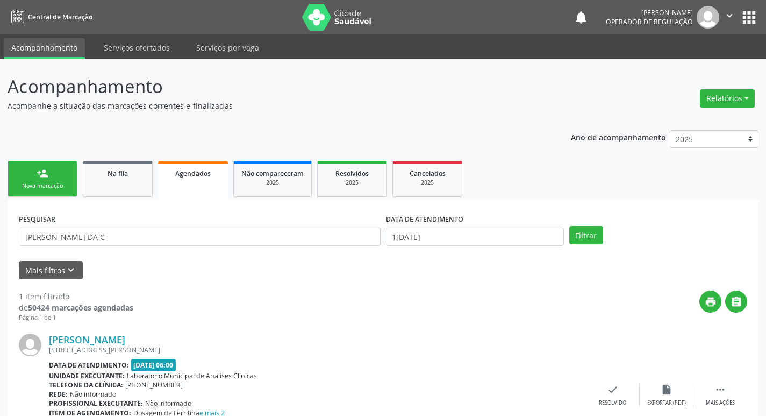
click at [67, 180] on link "person_add Nova marcação" at bounding box center [43, 179] width 70 height 36
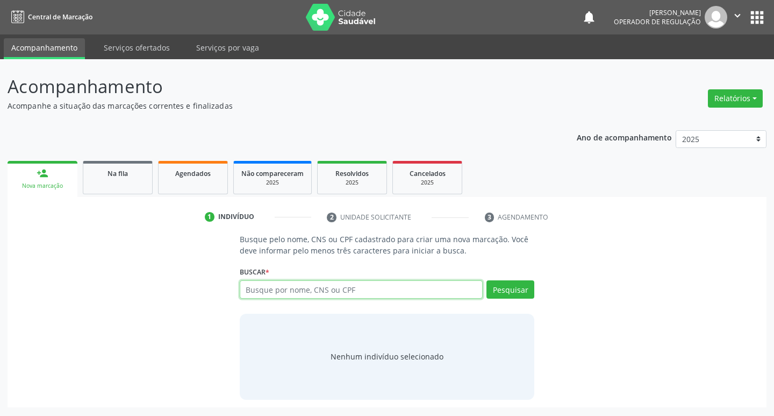
click at [270, 280] on input "text" at bounding box center [362, 289] width 244 height 18
click at [277, 286] on input "text" at bounding box center [362, 289] width 244 height 18
type input "702305184597318"
click at [517, 288] on button "Pesquisar" at bounding box center [511, 289] width 48 height 18
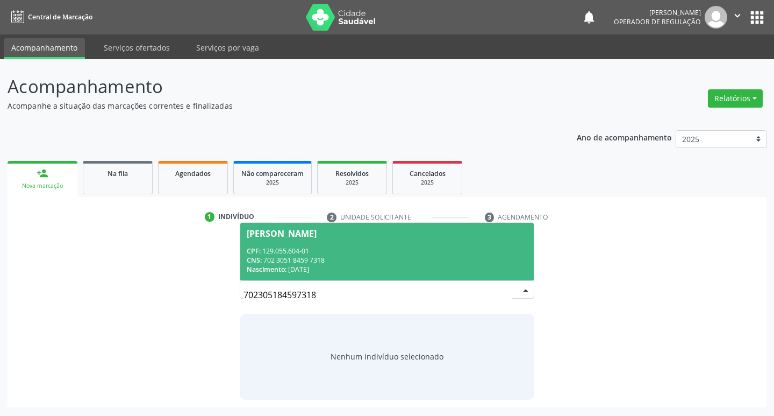
click at [308, 245] on span "[PERSON_NAME] CPF: 129.055.604-01 CNS: 702 3051 8459 7318 Nascimento: [DATE]" at bounding box center [387, 252] width 294 height 58
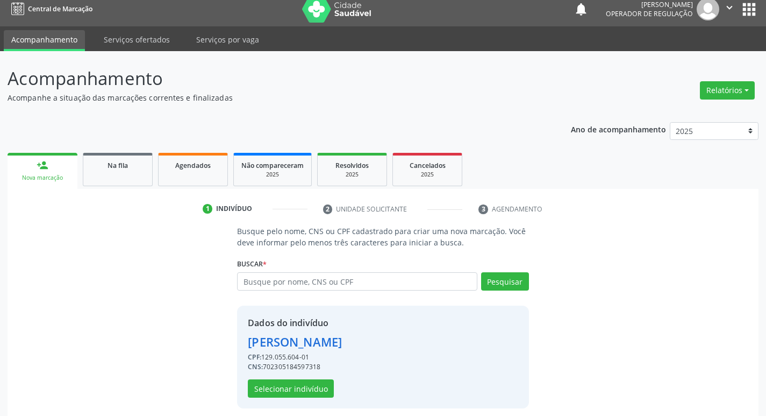
scroll to position [16, 0]
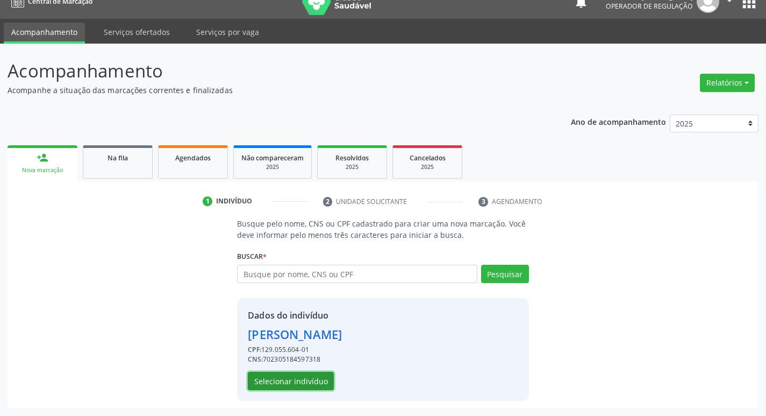
click at [302, 378] on button "Selecionar indivíduo" at bounding box center [291, 381] width 86 height 18
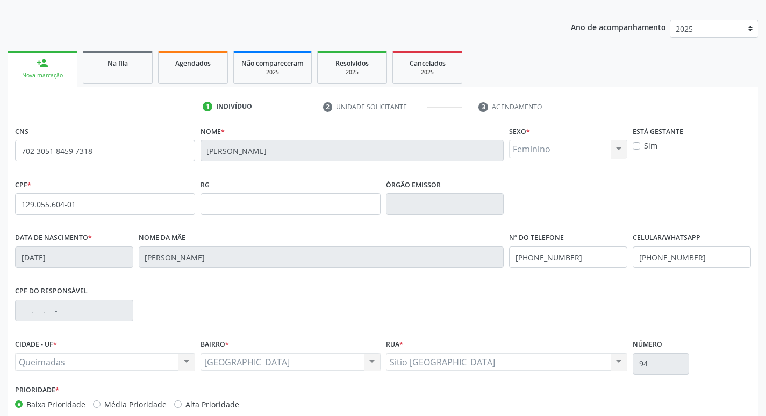
scroll to position [167, 0]
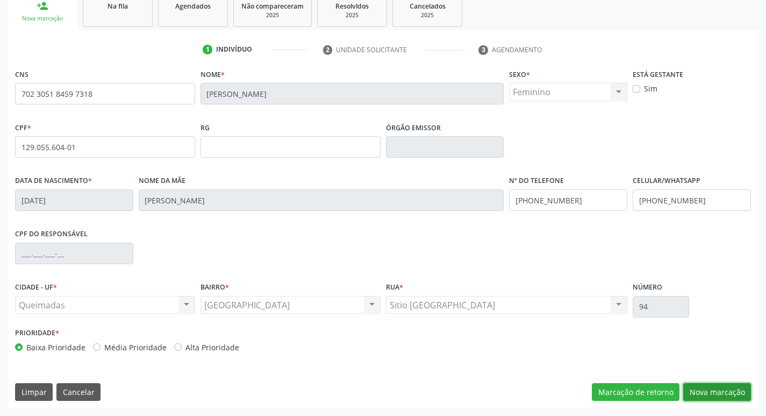
click at [715, 393] on button "Nova marcação" at bounding box center [717, 392] width 68 height 18
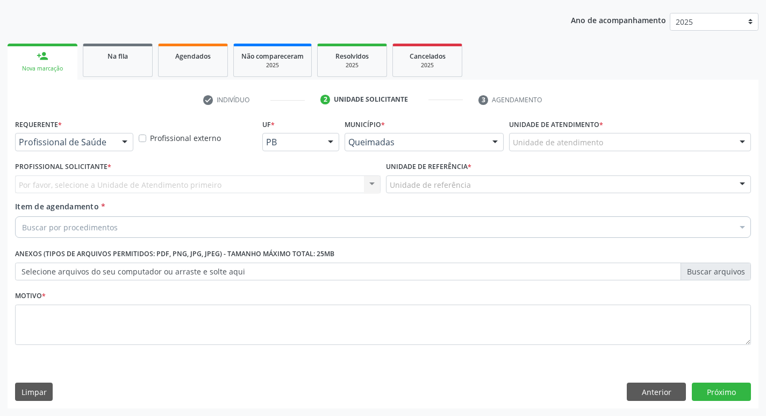
scroll to position [117, 0]
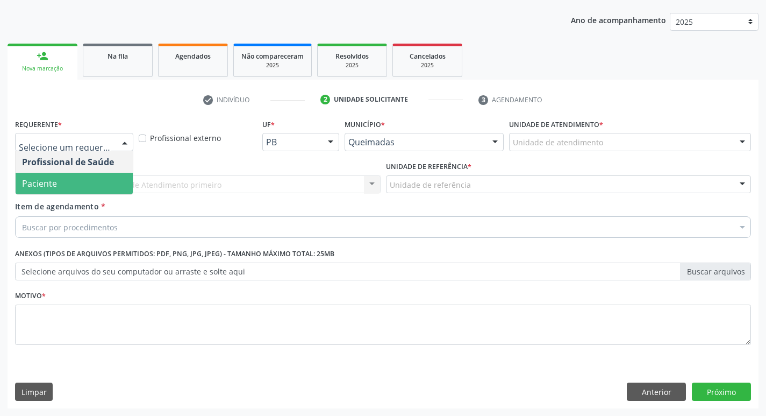
click at [67, 177] on span "Paciente" at bounding box center [74, 184] width 117 height 22
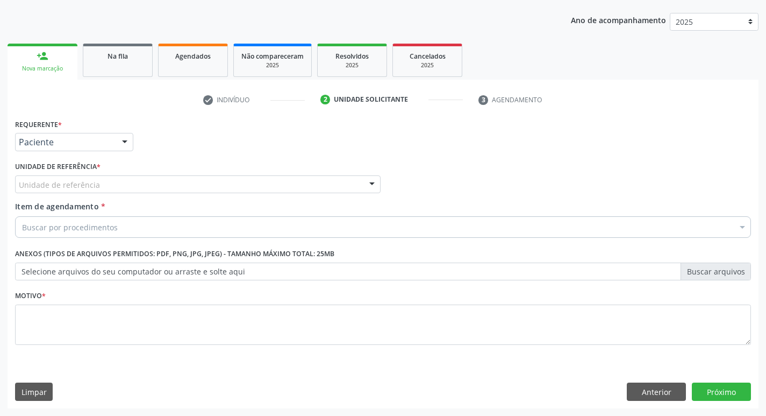
click at [68, 172] on label "Unidade de referência *" at bounding box center [57, 167] width 85 height 17
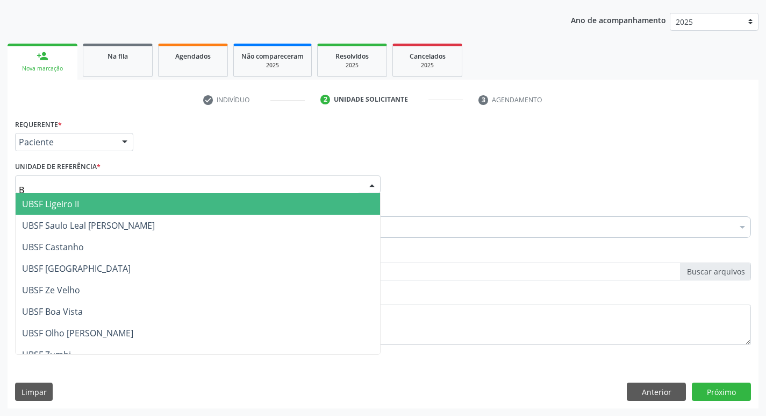
type input "BA"
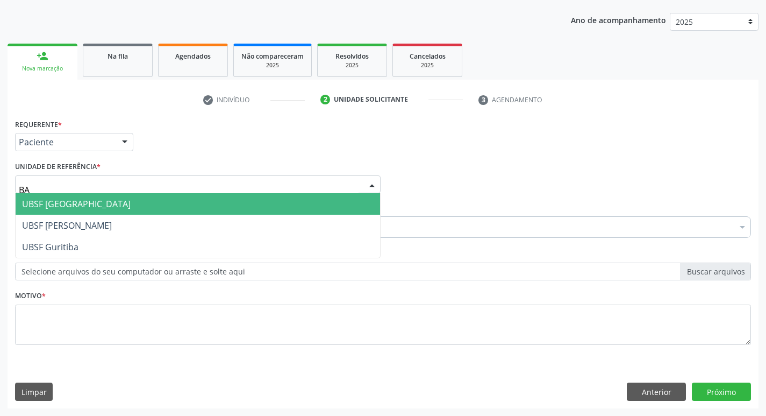
drag, startPoint x: 84, startPoint y: 208, endPoint x: 84, endPoint y: 200, distance: 8.1
click at [84, 203] on span "UBSF [GEOGRAPHIC_DATA]" at bounding box center [76, 204] width 109 height 12
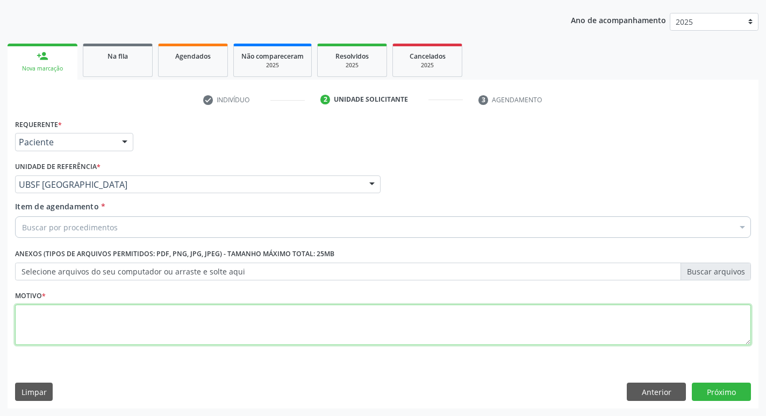
click at [48, 326] on textarea at bounding box center [383, 324] width 736 height 41
type textarea "AVALIACAO"
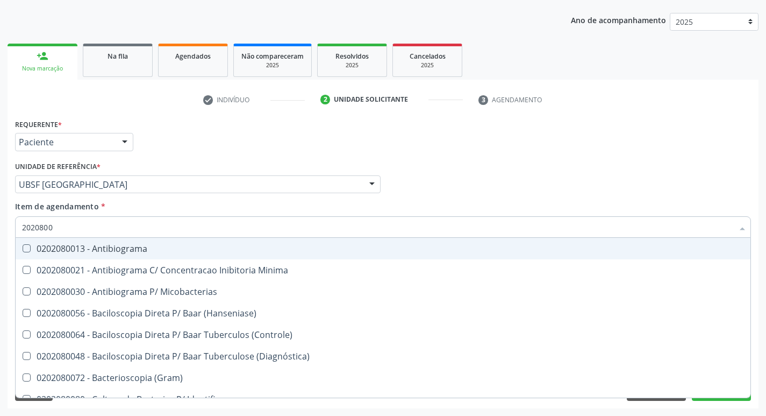
type input "20208008"
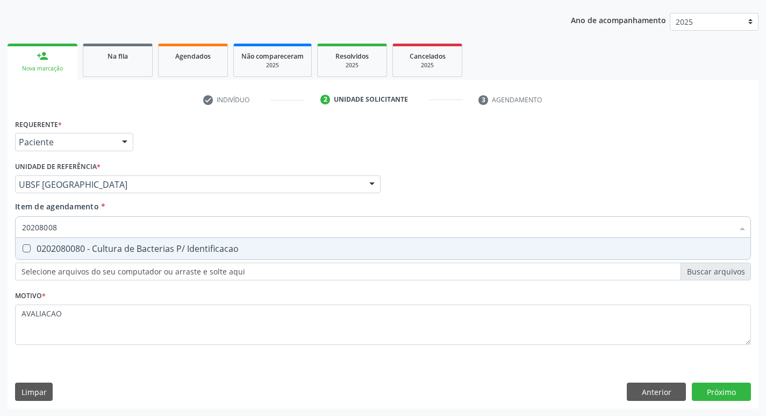
click at [87, 246] on div "0202080080 - Cultura de Bacterias P/ Identificacao" at bounding box center [383, 248] width 722 height 9
checkbox Identificacao "true"
click at [714, 389] on div "Requerente * Paciente Profissional de Saúde Paciente Nenhum resultado encontrad…" at bounding box center [383, 262] width 751 height 292
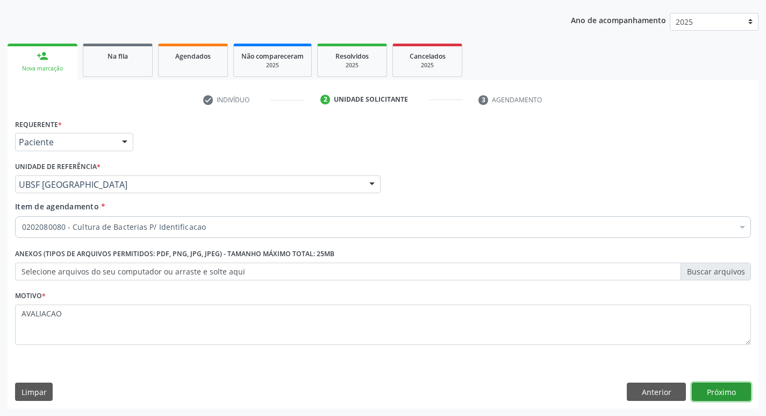
click at [718, 396] on button "Próximo" at bounding box center [721, 391] width 59 height 18
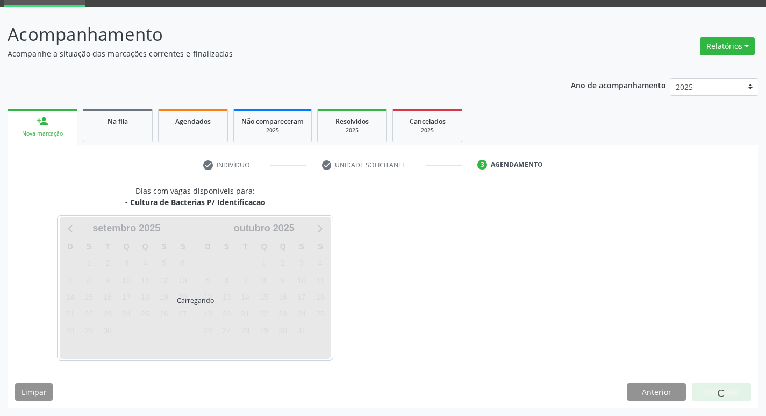
scroll to position [52, 0]
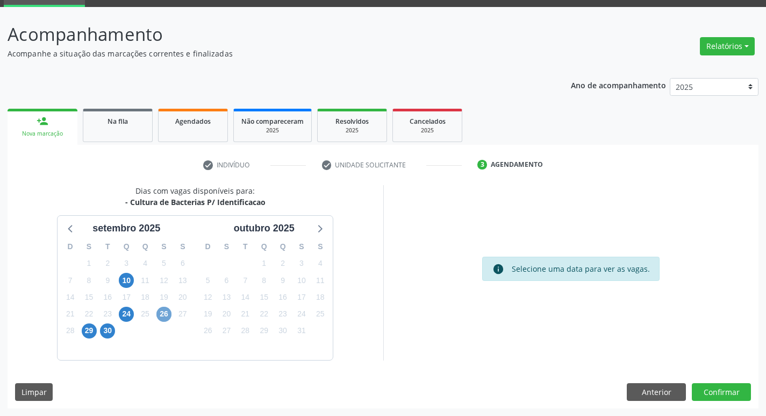
click at [160, 315] on span "26" at bounding box center [163, 314] width 15 height 15
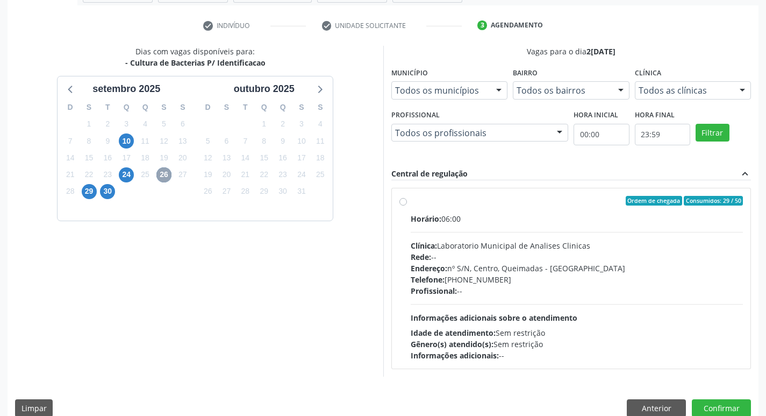
scroll to position [208, 0]
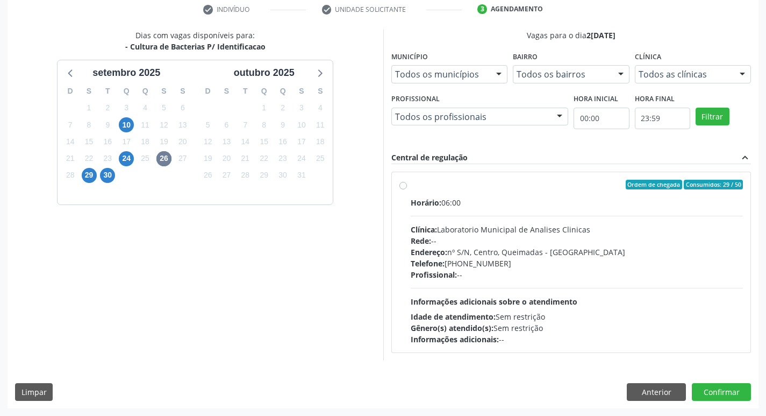
click at [559, 260] on div "Telefone: [PHONE_NUMBER]" at bounding box center [577, 263] width 333 height 11
click at [407, 189] on input "Ordem de chegada Consumidos: 29 / 50 Horário: 06:00 Clínica: Laboratorio Munici…" at bounding box center [404, 185] width 8 height 10
radio input "true"
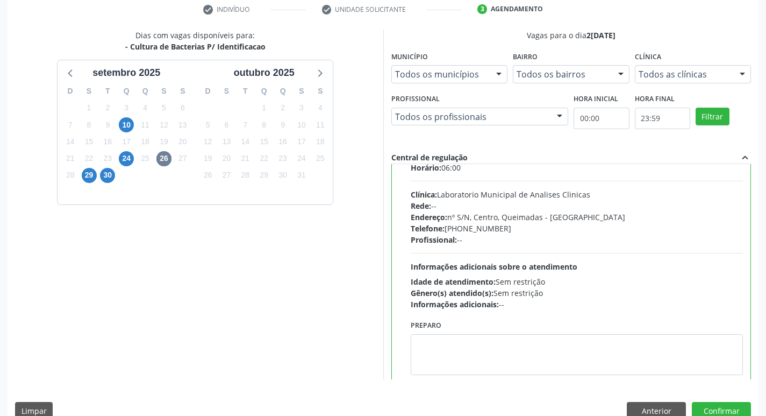
scroll to position [53, 0]
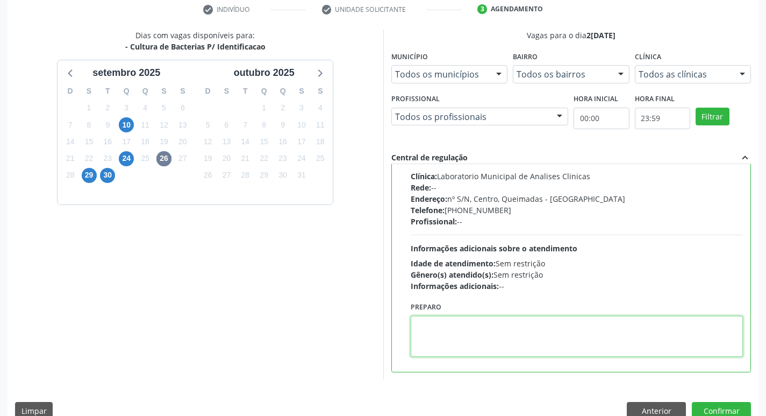
click at [457, 337] on textarea at bounding box center [577, 336] width 333 height 41
paste textarea "IR EM [GEOGRAPHIC_DATA]"
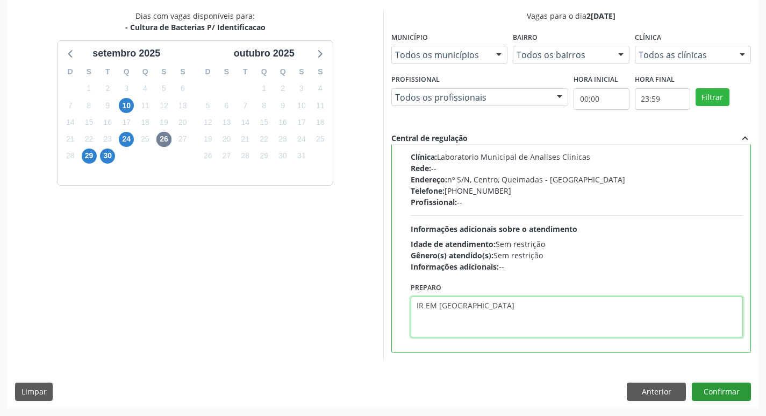
type textarea "IR EM [GEOGRAPHIC_DATA]"
click at [708, 391] on button "Confirmar" at bounding box center [721, 391] width 59 height 18
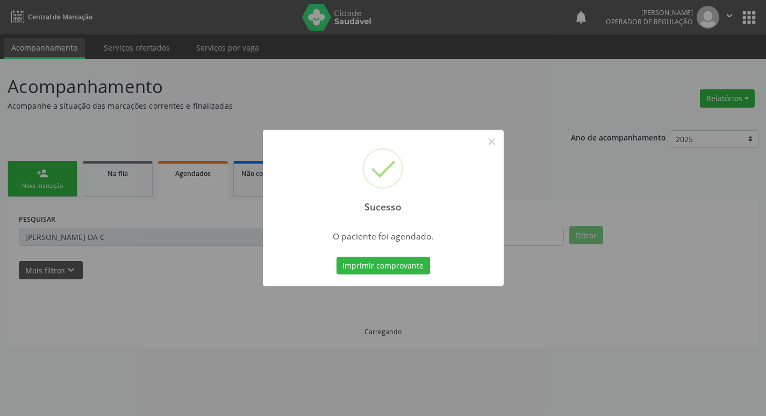
scroll to position [0, 0]
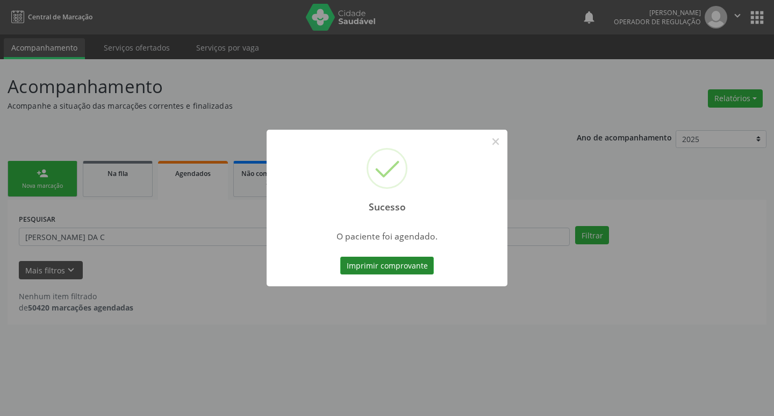
click at [368, 260] on button "Imprimir comprovante" at bounding box center [387, 265] width 94 height 18
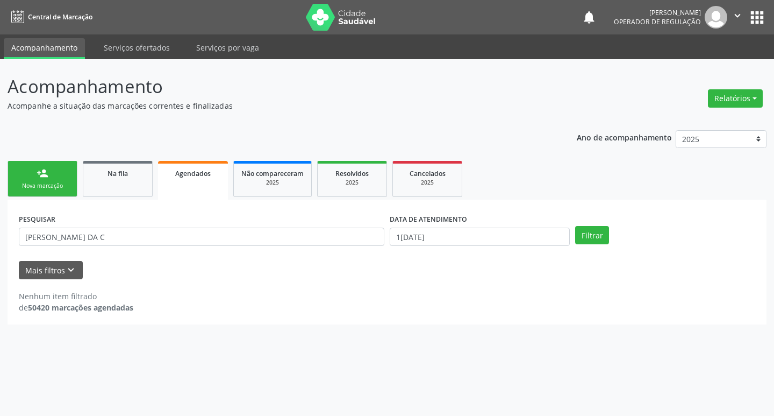
click at [25, 190] on div "Nova marcação" at bounding box center [43, 186] width 54 height 8
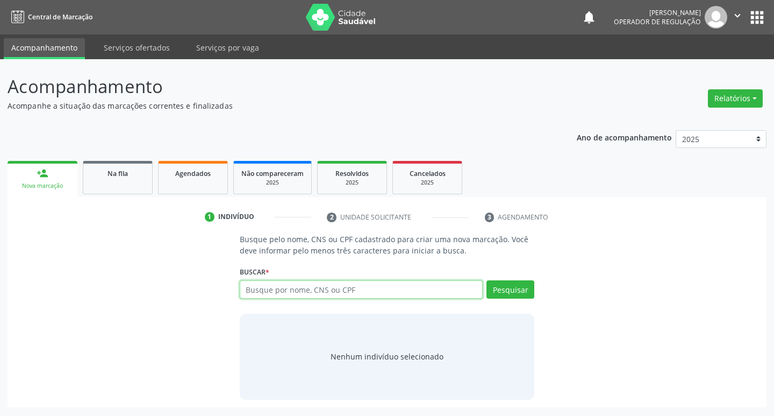
click at [270, 296] on input "text" at bounding box center [362, 289] width 244 height 18
click at [268, 292] on input "text" at bounding box center [362, 289] width 244 height 18
type input "702803676329965"
click at [501, 289] on button "Pesquisar" at bounding box center [511, 289] width 48 height 18
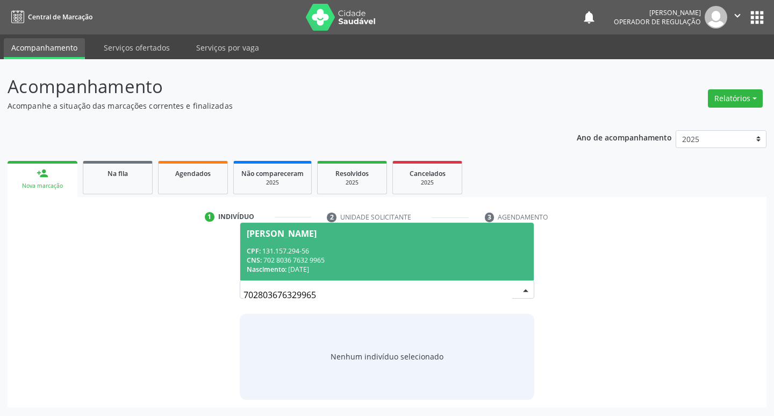
click at [276, 251] on div "CPF: 131.157.294-56" at bounding box center [387, 250] width 281 height 9
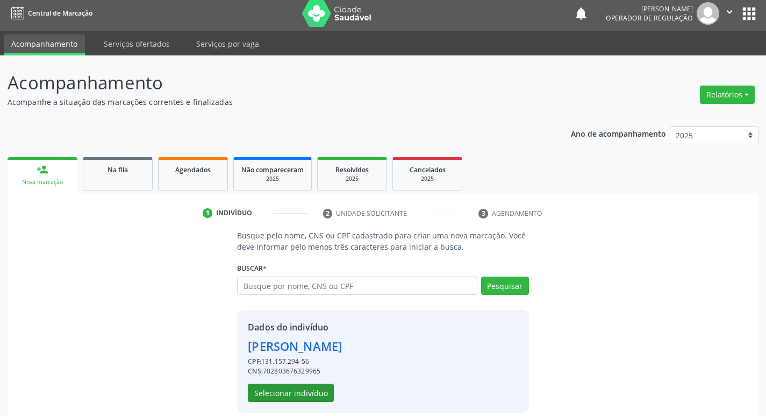
scroll to position [16, 0]
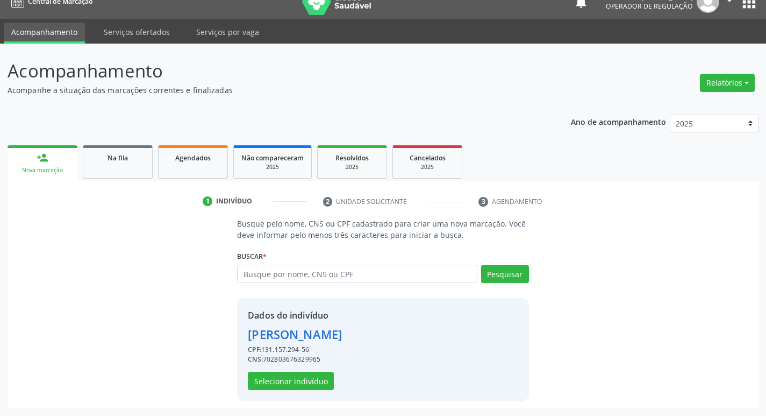
click at [287, 390] on div "Dados do indivíduo [PERSON_NAME] CPF: 131.157.294-56 CNS: 702803676329965 Selec…" at bounding box center [382, 349] width 291 height 103
click at [273, 385] on button "Selecionar indivíduo" at bounding box center [291, 381] width 86 height 18
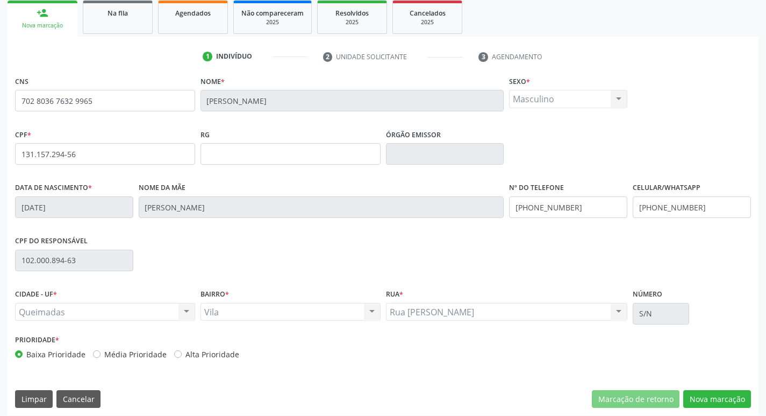
scroll to position [167, 0]
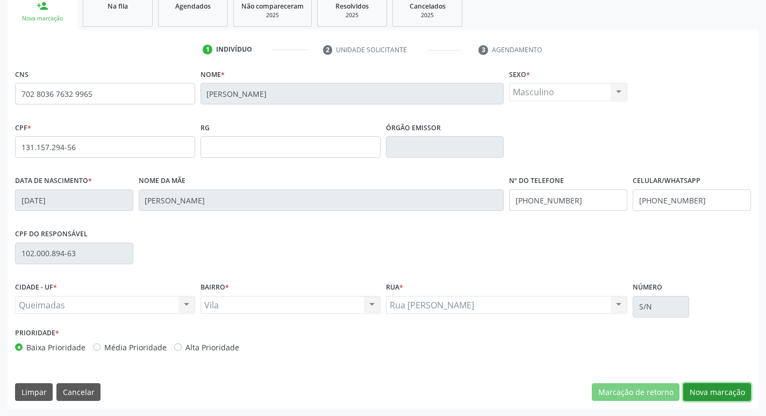
click at [731, 389] on button "Nova marcação" at bounding box center [717, 392] width 68 height 18
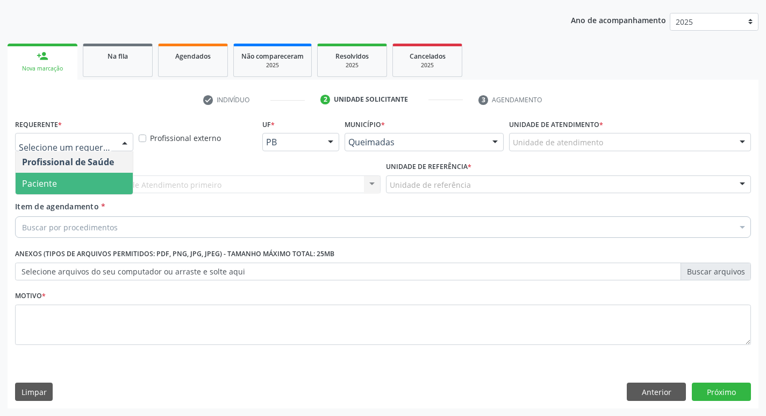
click at [118, 183] on span "Paciente" at bounding box center [74, 184] width 117 height 22
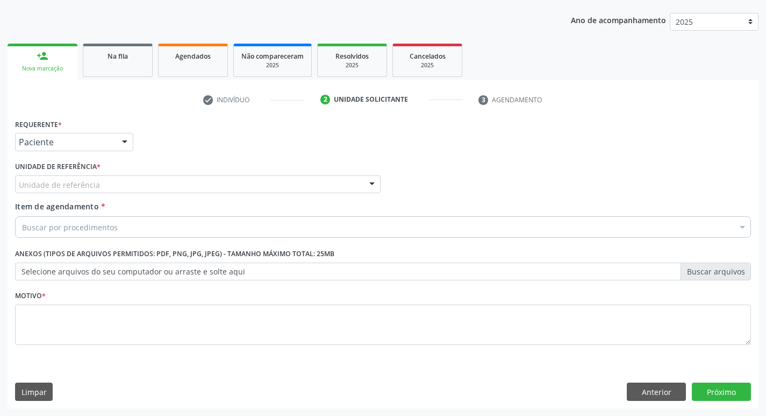
click at [98, 194] on div "Unidade de referência * Unidade de referência UBSF Ligeiro II UBSF Saulo Leal […" at bounding box center [197, 180] width 371 height 42
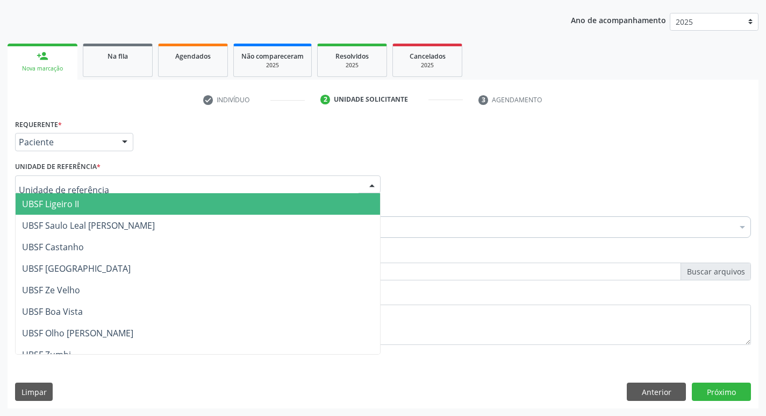
type input "V"
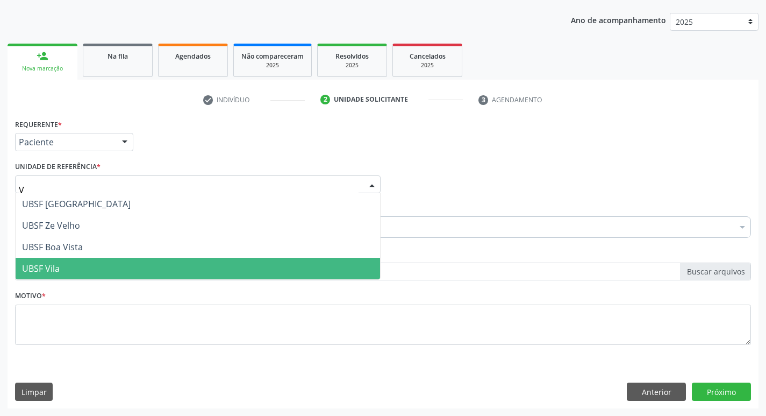
click at [63, 276] on span "UBSF Vila" at bounding box center [198, 269] width 365 height 22
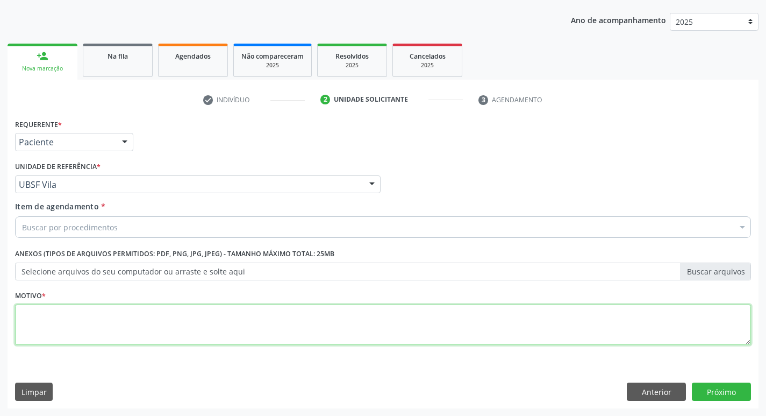
click at [73, 310] on textarea at bounding box center [383, 324] width 736 height 41
type textarea "AVALIACAO"
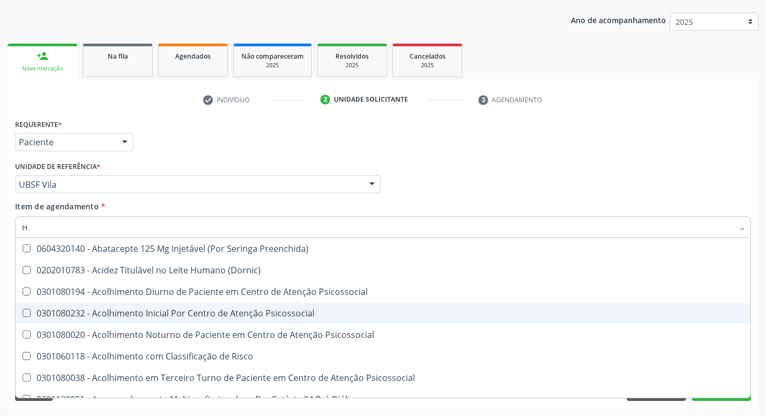
type input "HEMOGR"
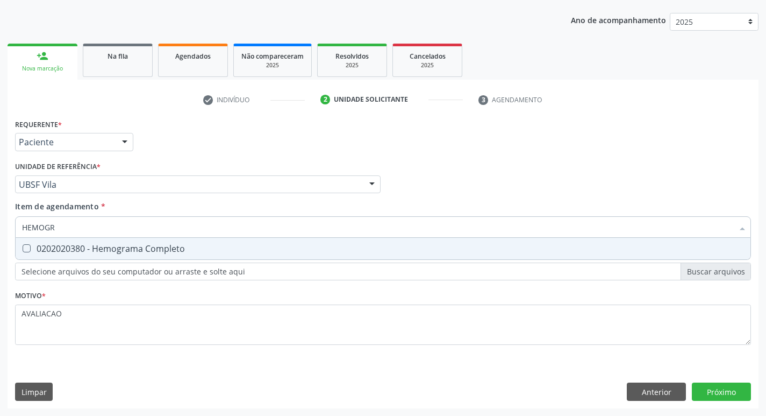
click at [149, 255] on span "0202020380 - Hemograma Completo" at bounding box center [383, 249] width 735 height 22
checkbox Completo "true"
type input "HEMOG"
checkbox Completo "false"
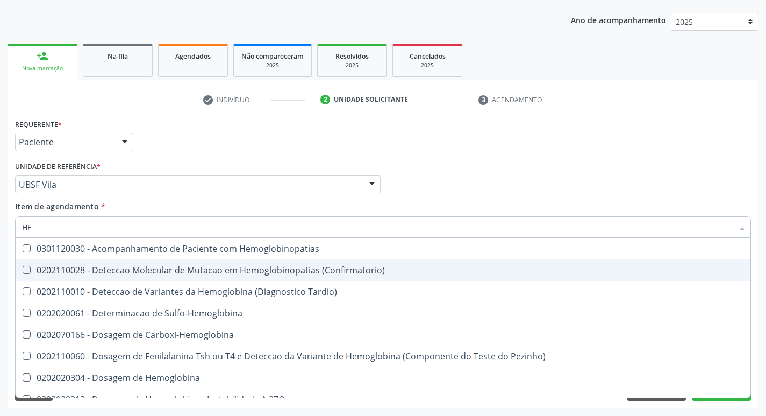
type input "H"
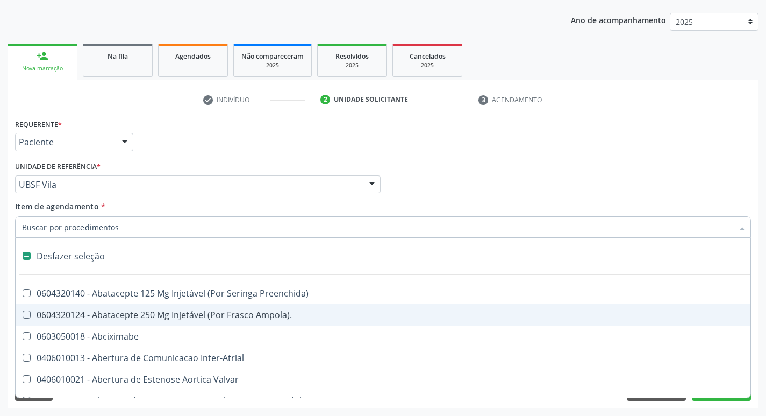
checkbox Capsula\) "false"
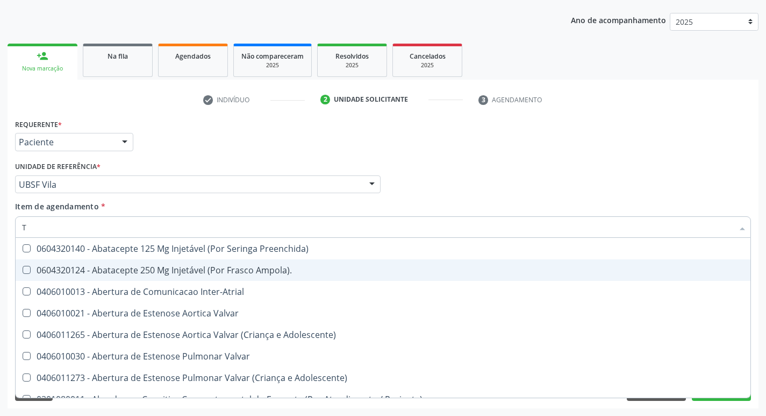
type input "TEMPO DE C"
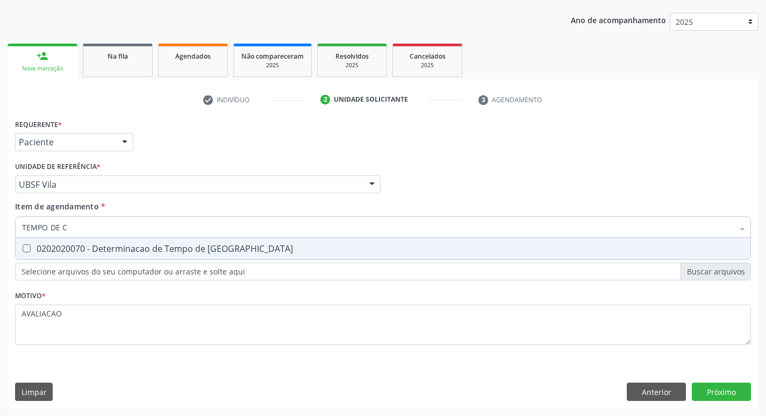
click at [147, 245] on div "0202020070 - Determinacao de Tempo de [GEOGRAPHIC_DATA]" at bounding box center [383, 248] width 722 height 9
checkbox Coagulacao "true"
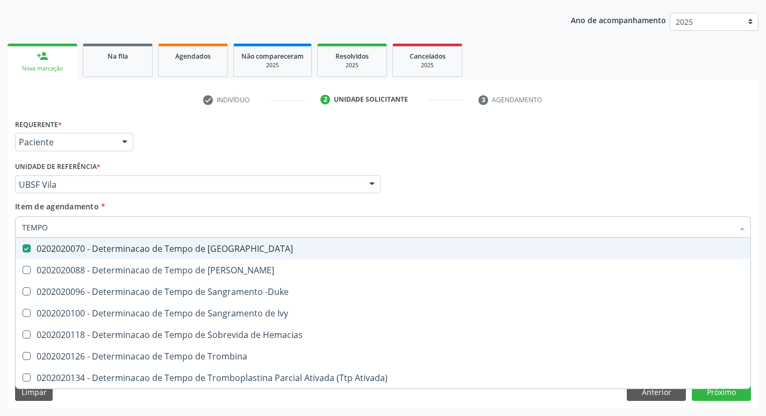
type input "TEMPO"
checkbox Coagulacao "false"
type input "T"
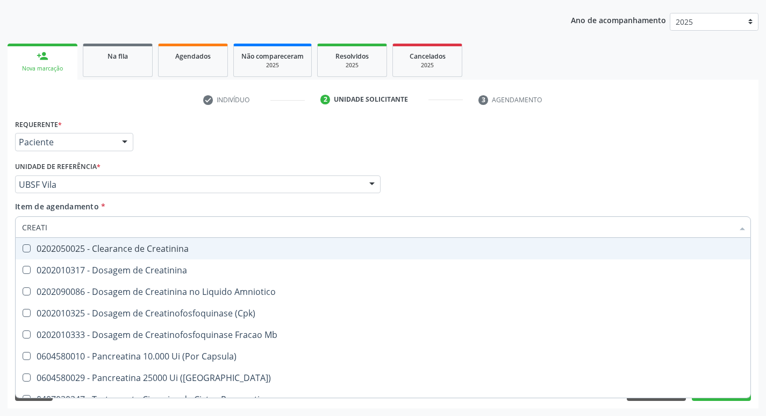
type input "CREATIN"
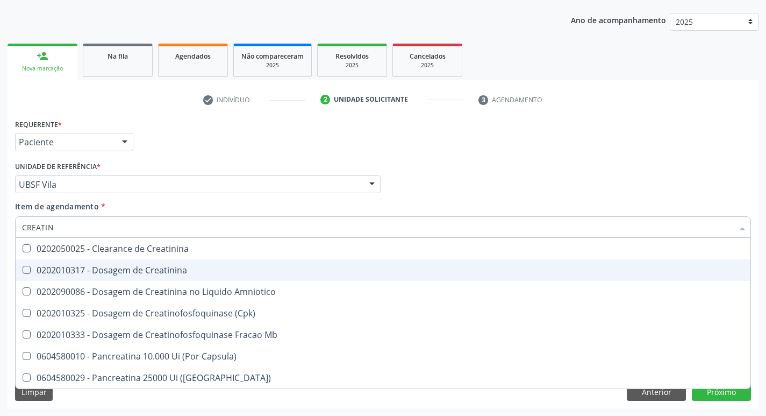
click at [154, 272] on div "0202010317 - Dosagem de Creatinina" at bounding box center [383, 270] width 722 height 9
checkbox Creatinina "true"
type input "CREAT"
checkbox Creatinina "false"
checkbox Amniotico "true"
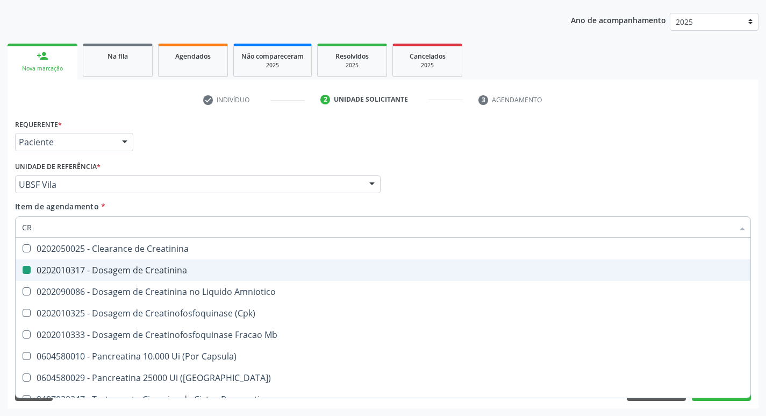
type input "C"
checkbox Amniotico "false"
checkbox Mb "false"
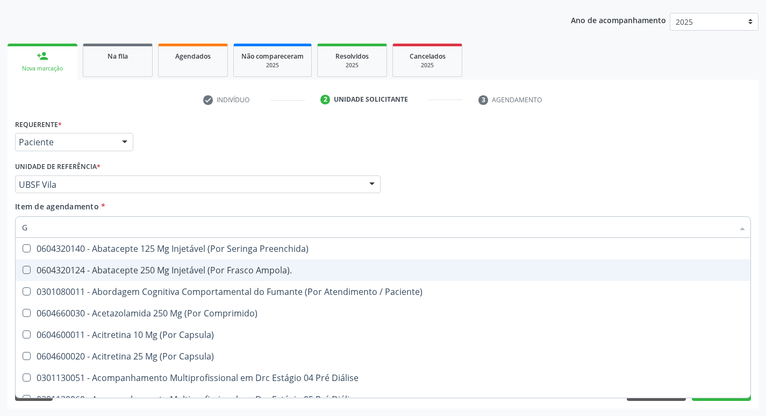
type input "GLICOSE"
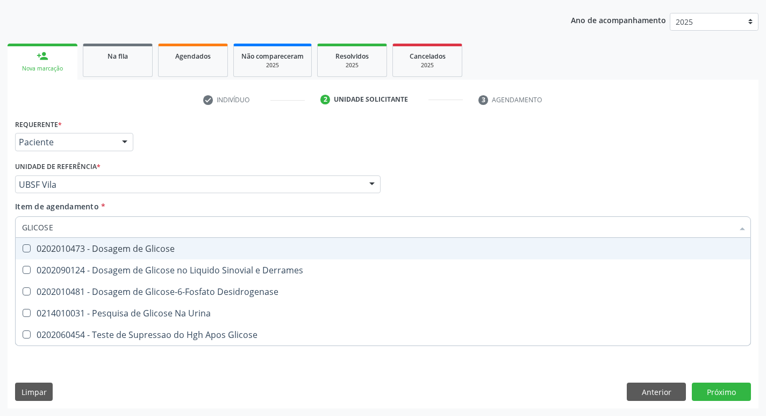
click at [157, 256] on span "0202010473 - Dosagem de Glicose" at bounding box center [383, 249] width 735 height 22
checkbox Glicose "true"
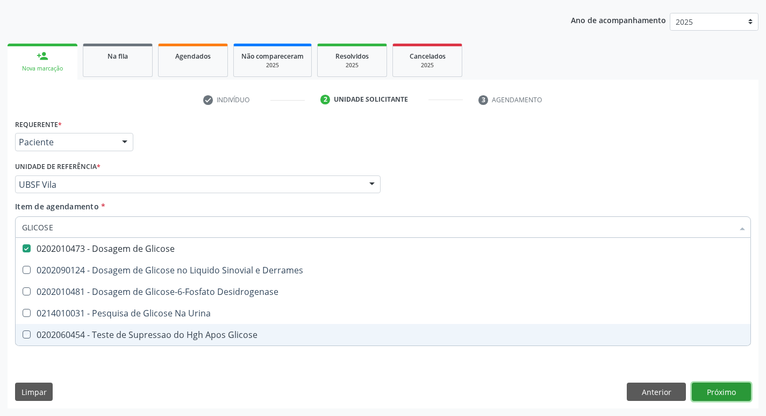
click at [731, 395] on div "Requerente * Paciente Profissional de Saúde Paciente Nenhum resultado encontrad…" at bounding box center [383, 262] width 751 height 292
checkbox Derrames "true"
checkbox Desidrogenase "true"
checkbox Urina "true"
checkbox Glicose "true"
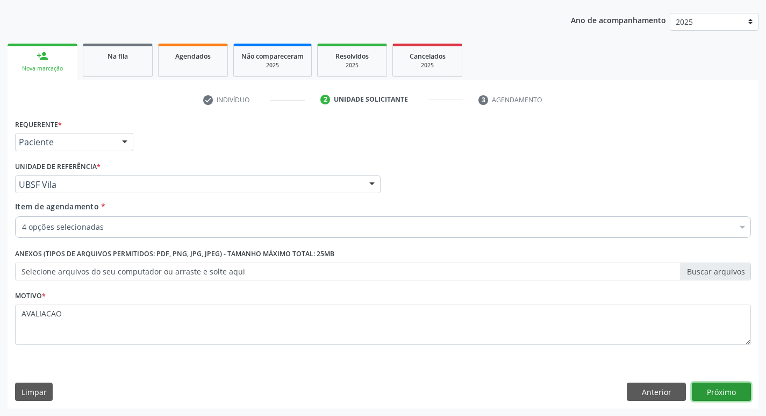
click at [726, 386] on button "Próximo" at bounding box center [721, 391] width 59 height 18
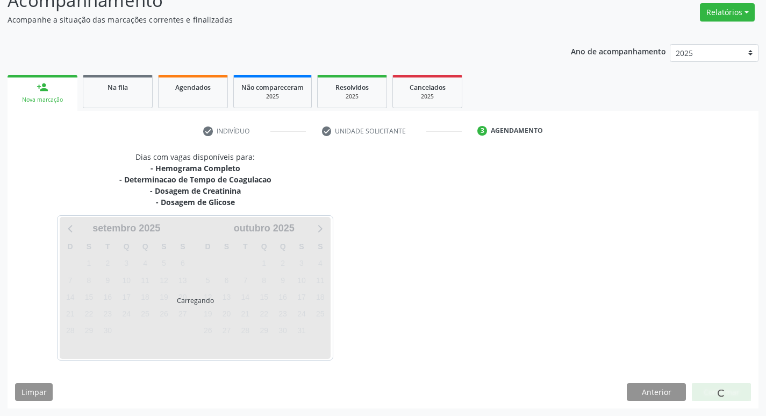
scroll to position [86, 0]
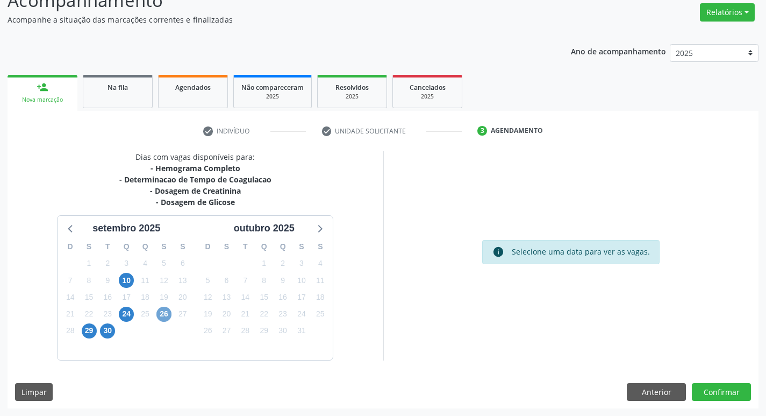
click at [162, 317] on span "26" at bounding box center [163, 314] width 15 height 15
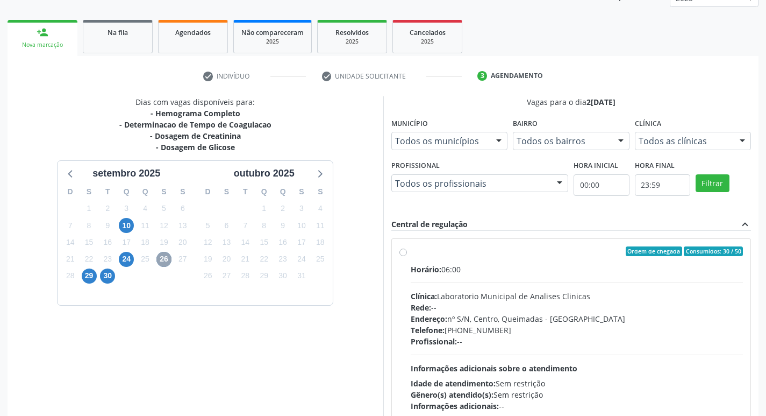
scroll to position [208, 0]
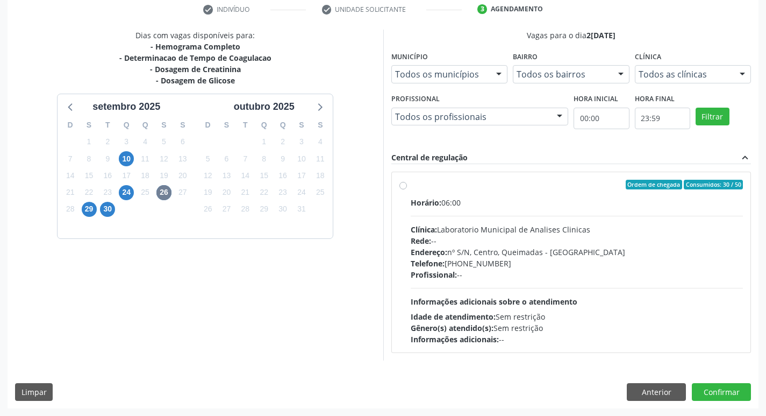
click at [453, 207] on div "Horário: 06:00" at bounding box center [577, 202] width 333 height 11
click at [407, 189] on input "Ordem de chegada Consumidos: 30 / 50 Horário: 06:00 Clínica: Laboratorio Munici…" at bounding box center [404, 185] width 8 height 10
radio input "true"
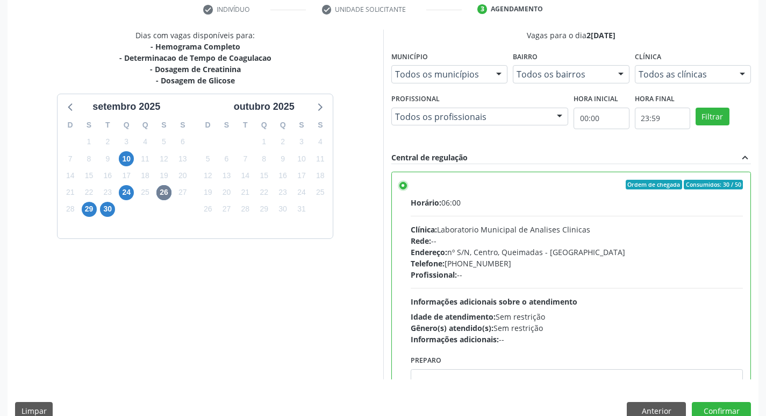
scroll to position [53, 0]
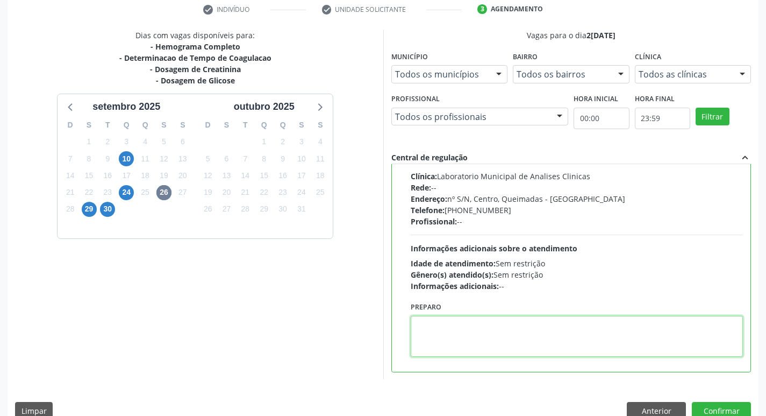
click at [489, 347] on textarea at bounding box center [577, 336] width 333 height 41
paste textarea "IR EM [GEOGRAPHIC_DATA]"
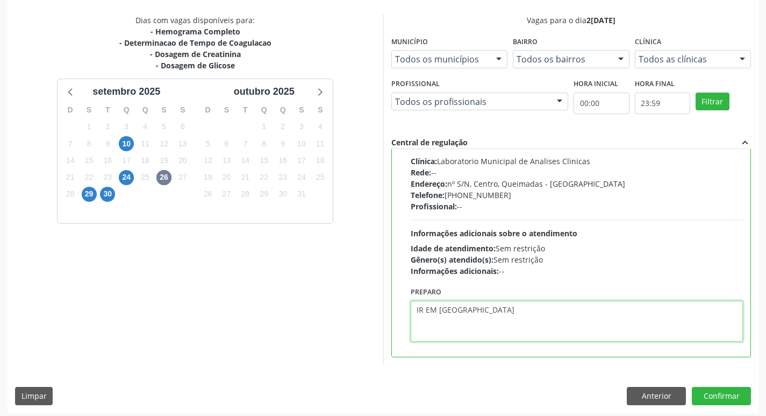
scroll to position [227, 0]
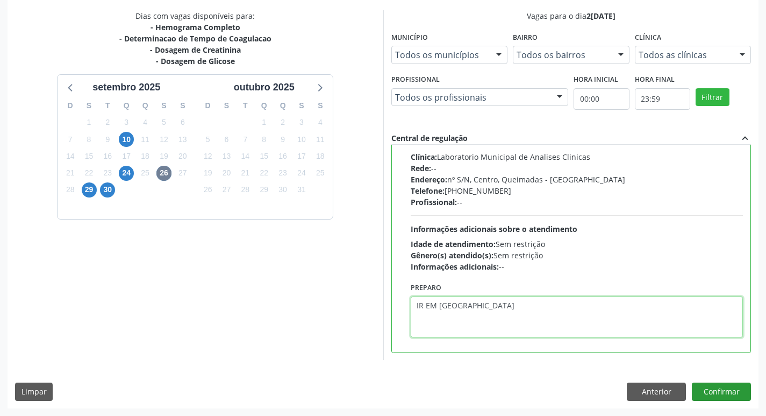
type textarea "IR EM [GEOGRAPHIC_DATA]"
click at [712, 391] on button "Confirmar" at bounding box center [721, 391] width 59 height 18
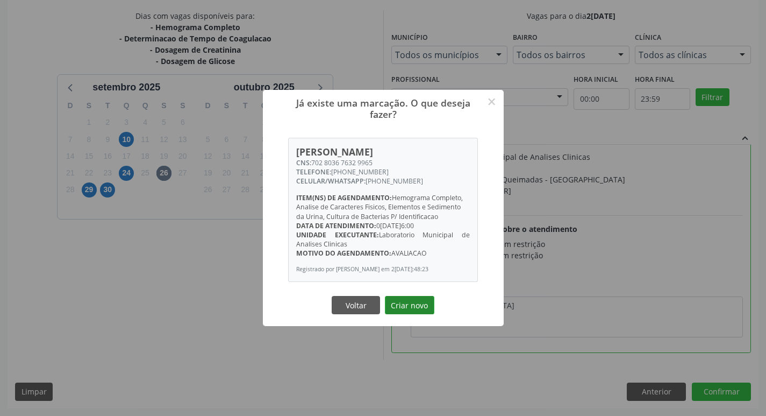
click at [407, 309] on button "Criar novo" at bounding box center [409, 305] width 49 height 18
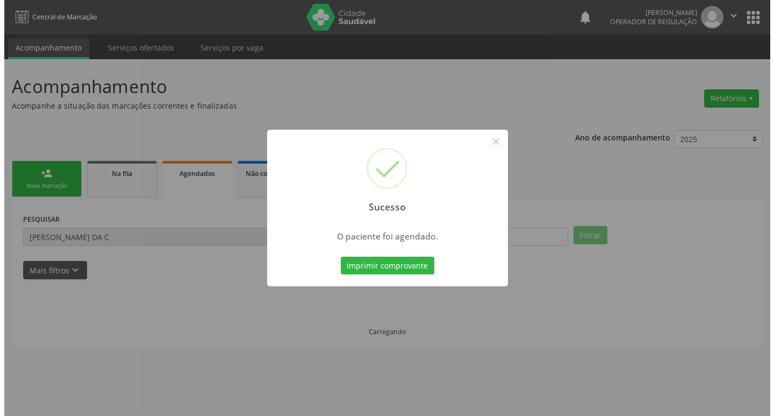
scroll to position [0, 0]
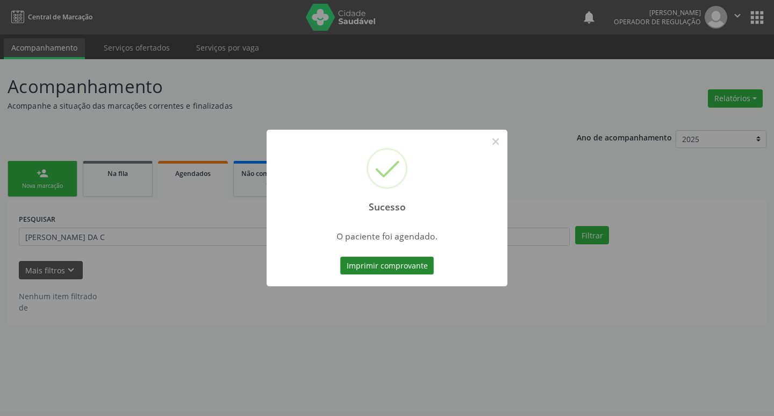
click at [407, 269] on button "Imprimir comprovante" at bounding box center [387, 265] width 94 height 18
